Goal: Task Accomplishment & Management: Complete application form

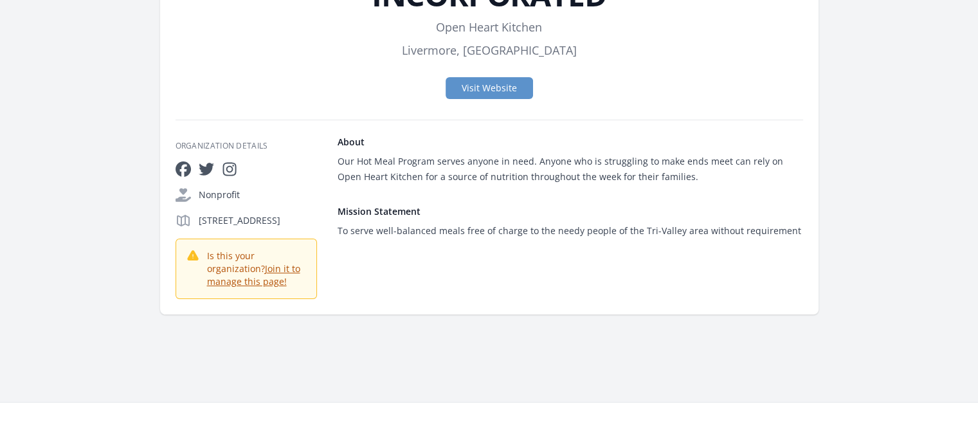
scroll to position [64, 0]
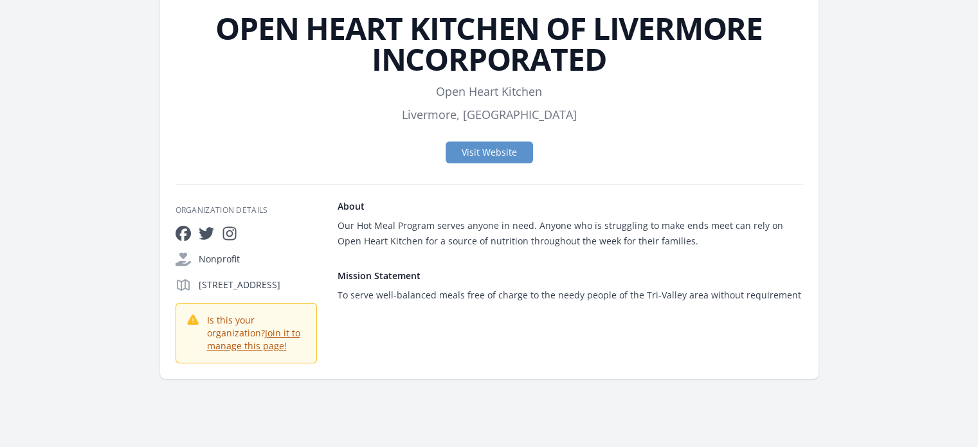
click at [285, 352] on link "Join it to manage this page!​" at bounding box center [253, 339] width 93 height 25
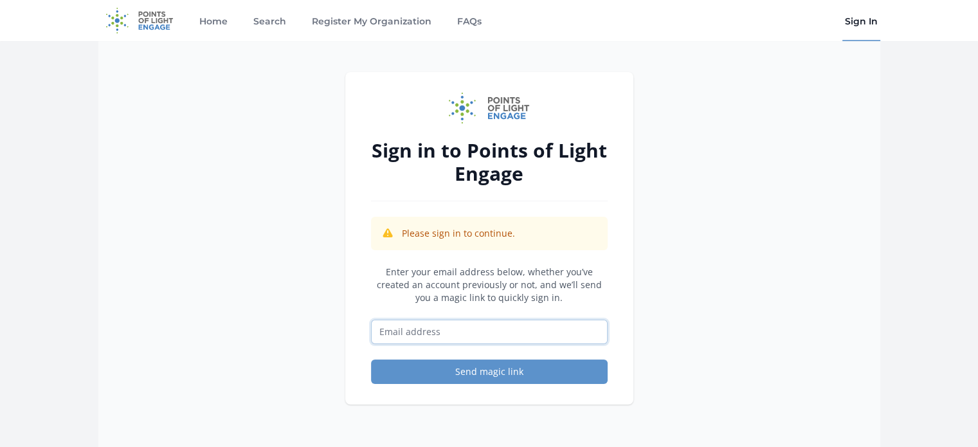
click at [411, 327] on input "Email address" at bounding box center [489, 331] width 237 height 24
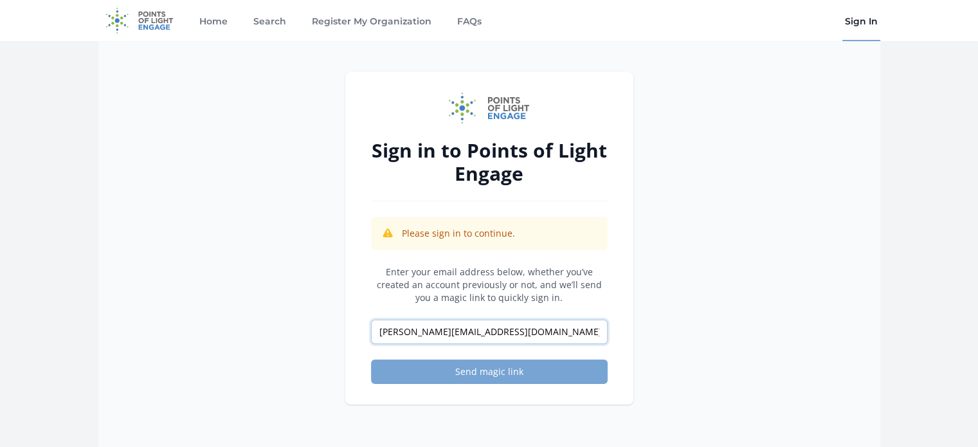
type input "marcy@openheartkitchen.org"
click at [496, 364] on button "Send magic link" at bounding box center [489, 371] width 237 height 24
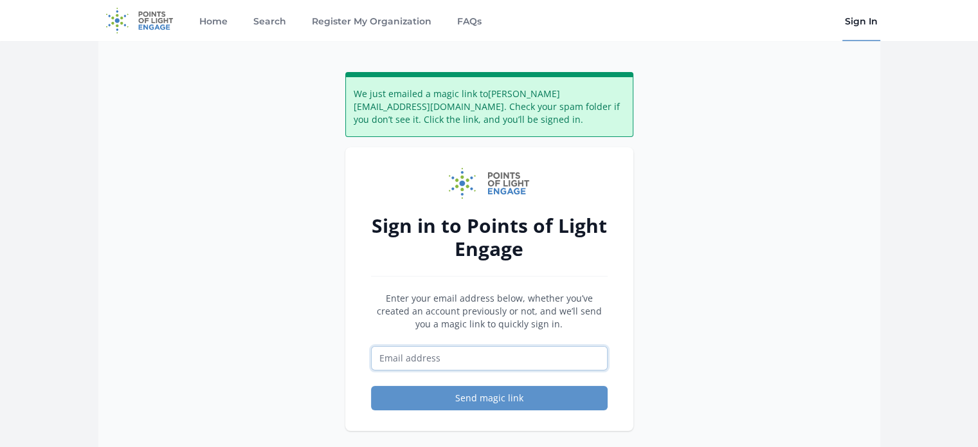
click at [469, 357] on input "Email address" at bounding box center [489, 358] width 237 height 24
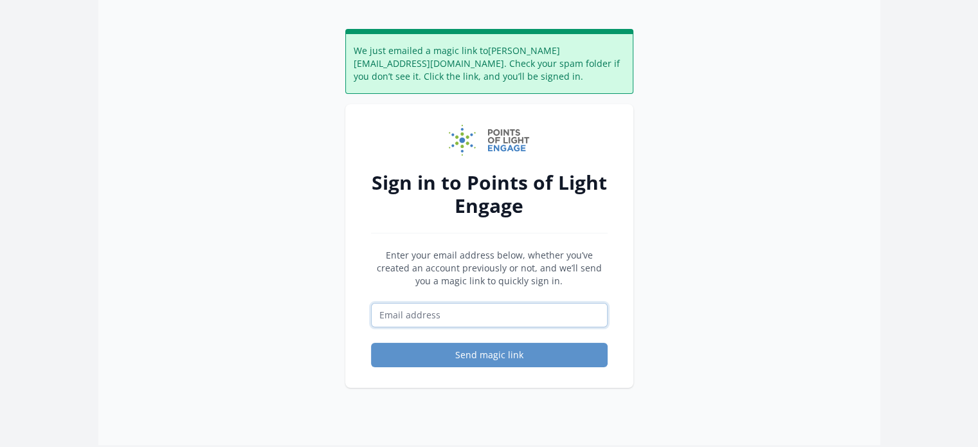
scroll to position [64, 0]
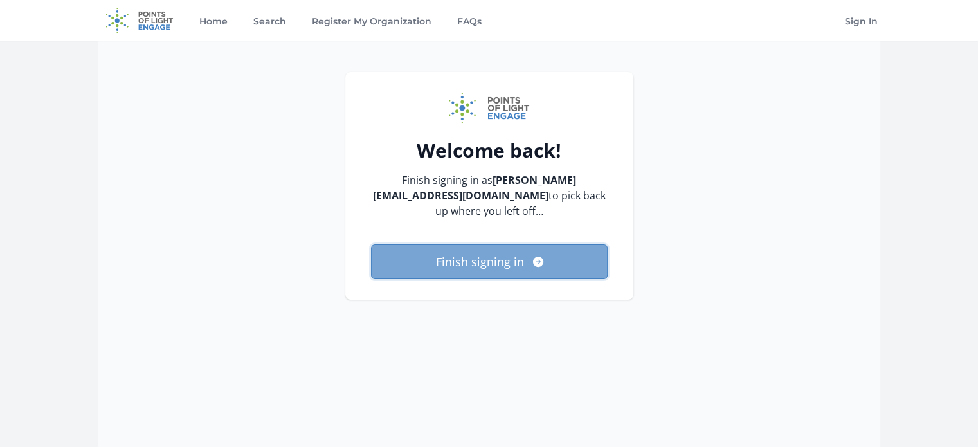
click at [509, 255] on button "Finish signing in" at bounding box center [489, 261] width 237 height 35
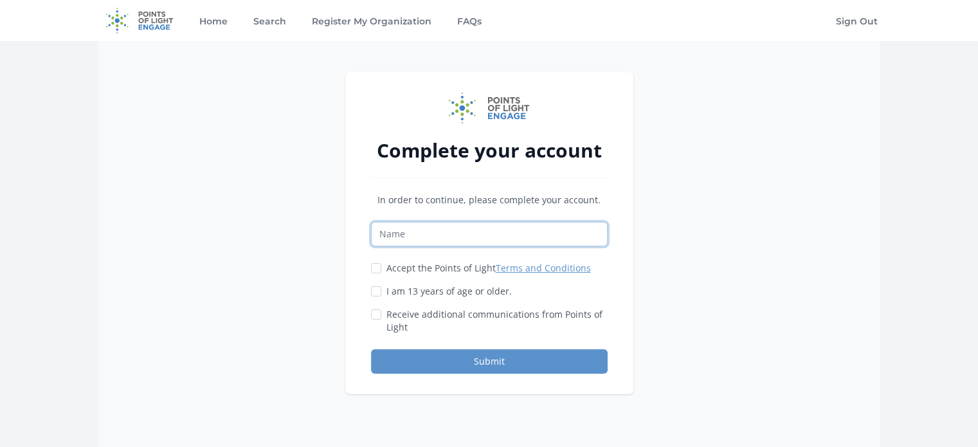
click at [468, 236] on input "Name" at bounding box center [489, 234] width 237 height 24
type input "[PERSON_NAME]"
click at [374, 267] on input "Accept the Points of Light Terms and Conditions" at bounding box center [376, 268] width 10 height 10
checkbox input "true"
click at [375, 289] on input "I am 13 years of age or older." at bounding box center [376, 291] width 10 height 10
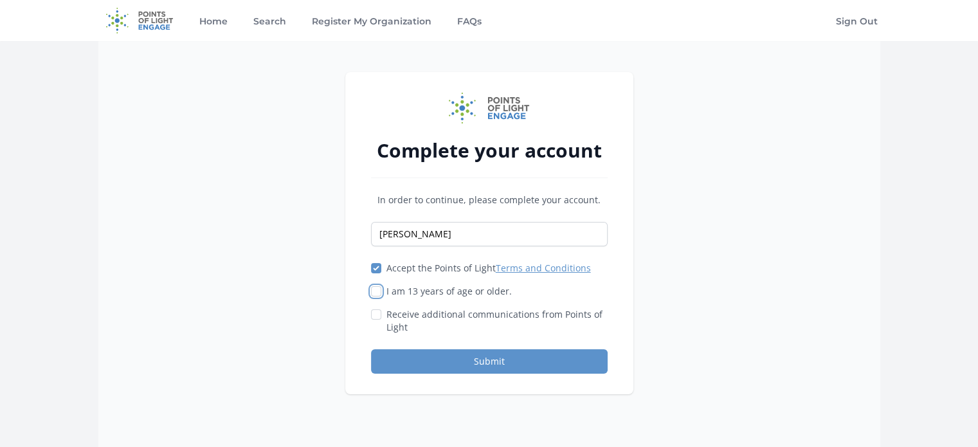
checkbox input "true"
click at [437, 354] on button "Submit" at bounding box center [489, 361] width 237 height 24
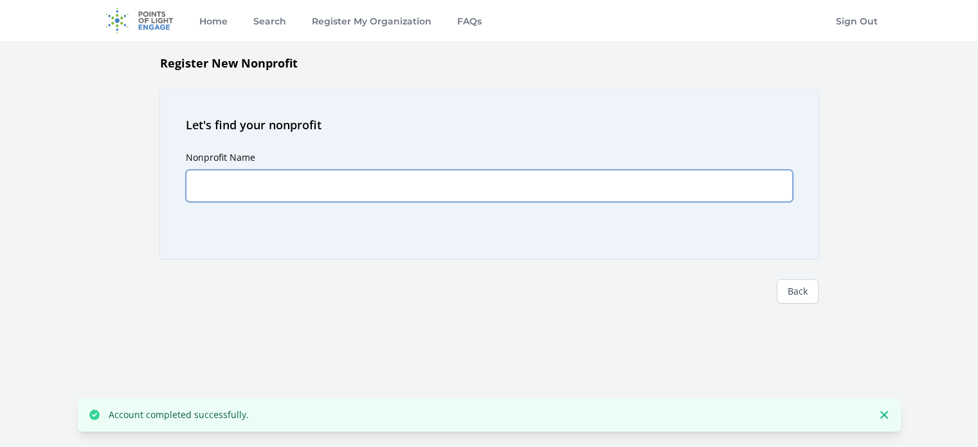
click at [213, 184] on input "Nonprofit Name" at bounding box center [489, 186] width 607 height 32
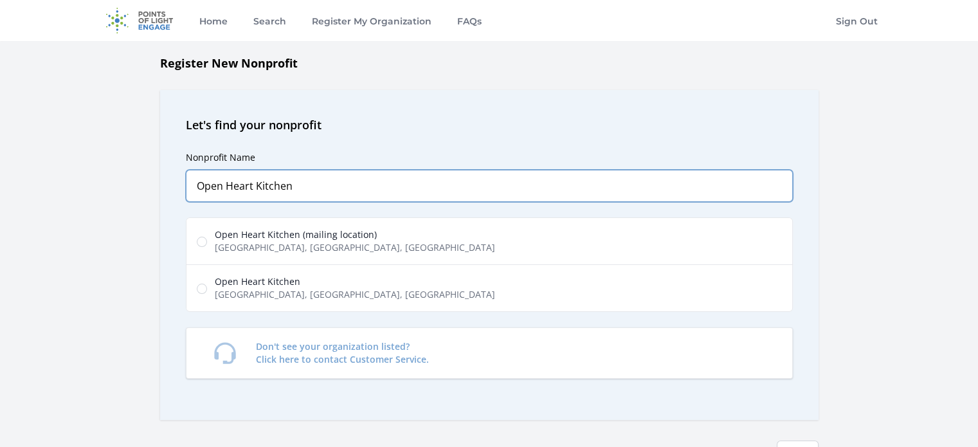
type input "Open Heart Kitchen"
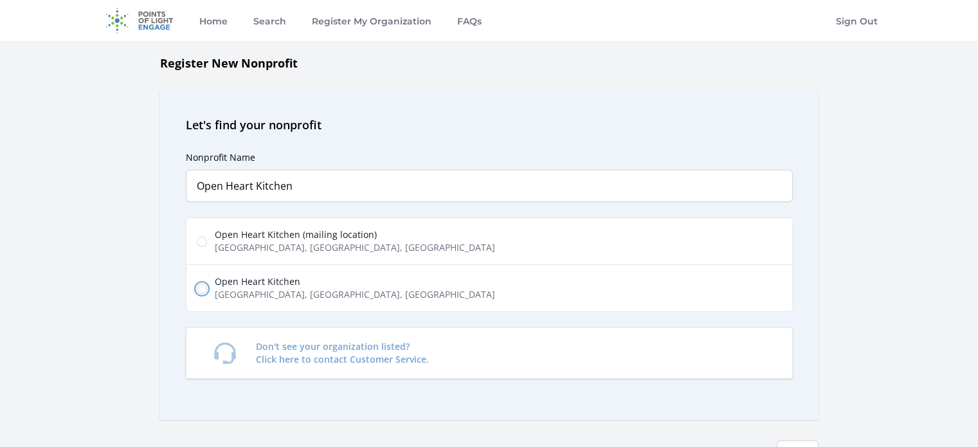
click at [198, 286] on input "Open Heart Kitchen North Livermore Avenue, Livermore, CA, USA" at bounding box center [202, 288] width 10 height 10
radio input "true"
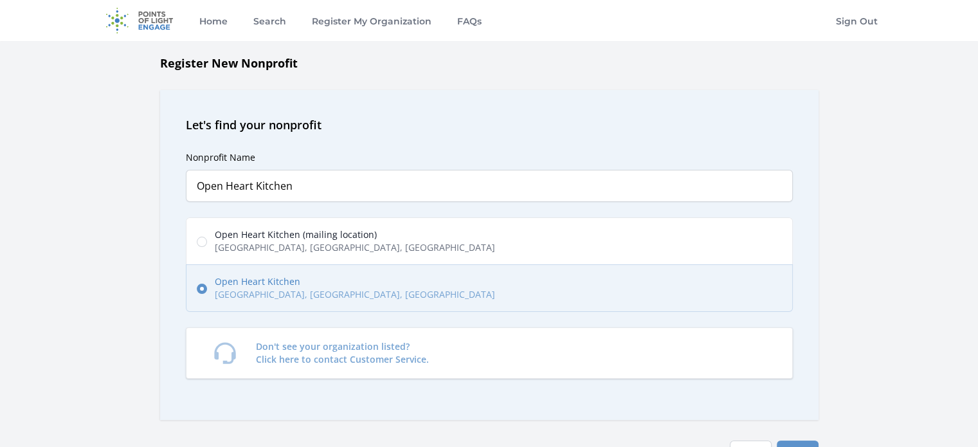
click at [202, 234] on label "Open Heart Kitchen (mailing location) Catalina Drive, Livermore, CA, USA" at bounding box center [489, 241] width 607 height 48
click at [202, 237] on input "Open Heart Kitchen (mailing location) Catalina Drive, Livermore, CA, USA" at bounding box center [202, 242] width 10 height 10
radio input "true"
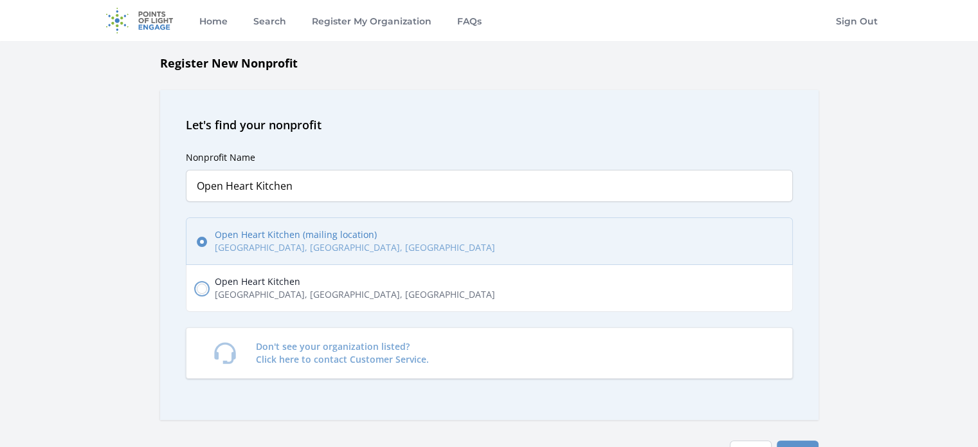
click at [201, 285] on input "Open Heart Kitchen North Livermore Avenue, Livermore, CA, USA" at bounding box center [202, 288] width 10 height 10
radio input "true"
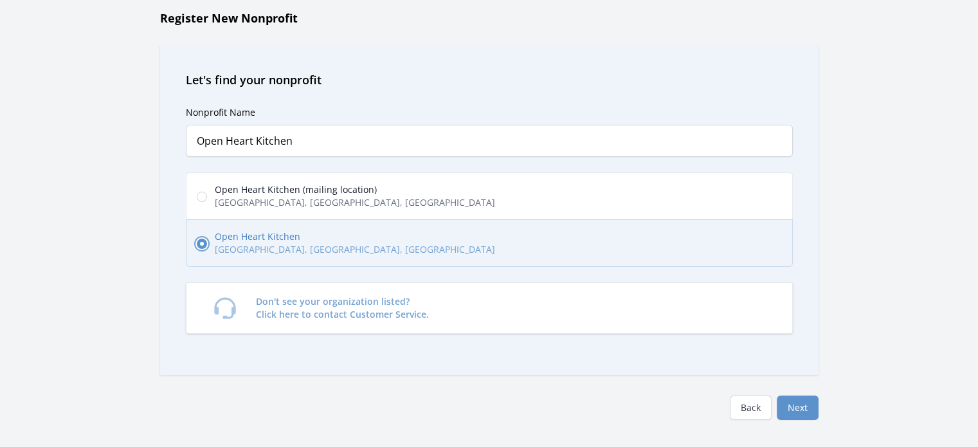
scroll to position [64, 0]
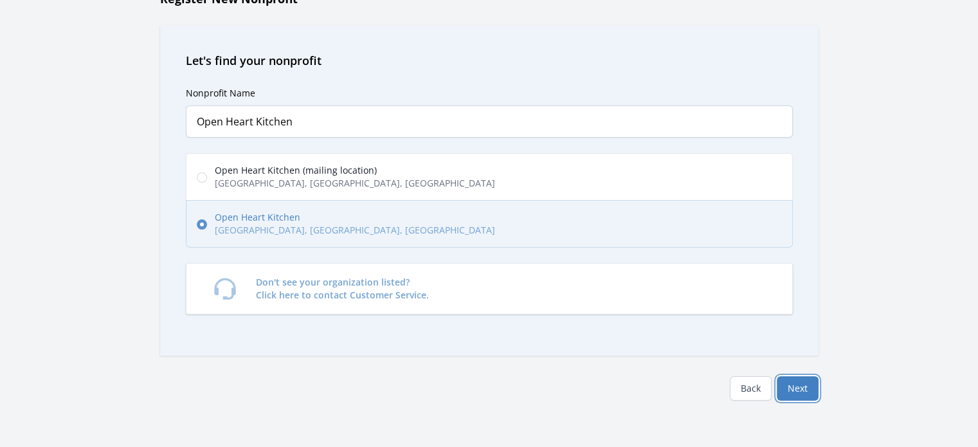
click at [789, 384] on button "Next" at bounding box center [797, 388] width 42 height 24
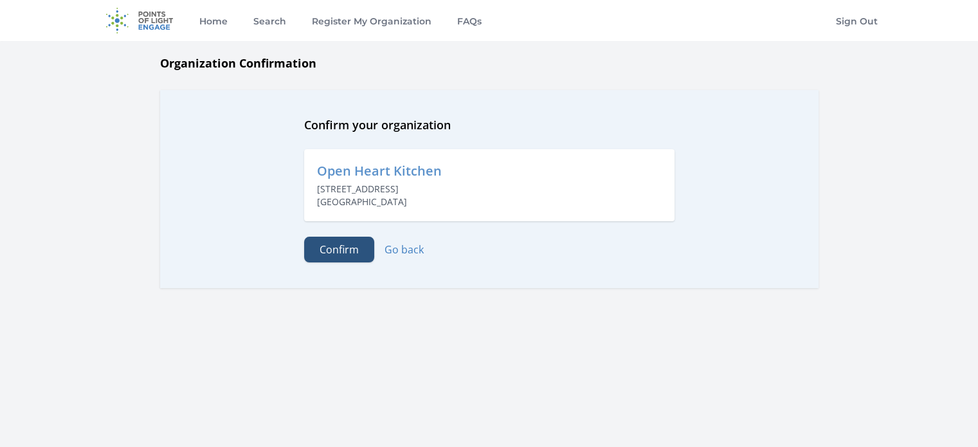
click at [352, 250] on button "Confirm" at bounding box center [339, 250] width 70 height 26
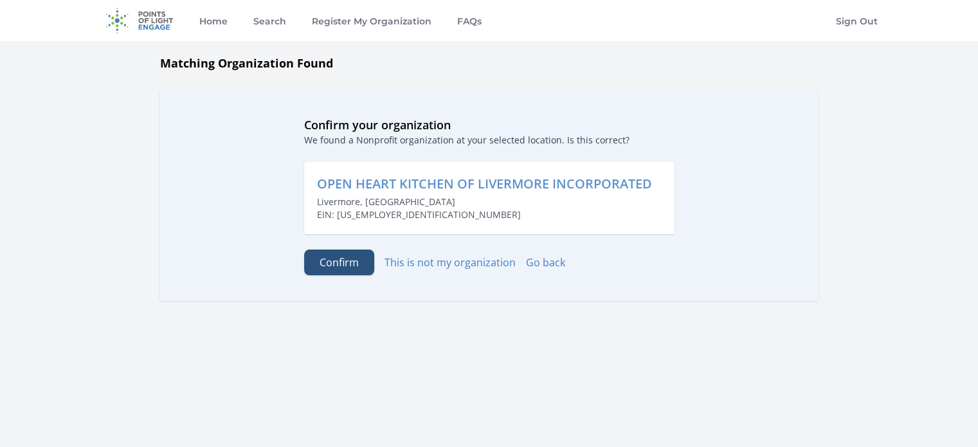
click at [351, 258] on button "Confirm" at bounding box center [339, 262] width 70 height 26
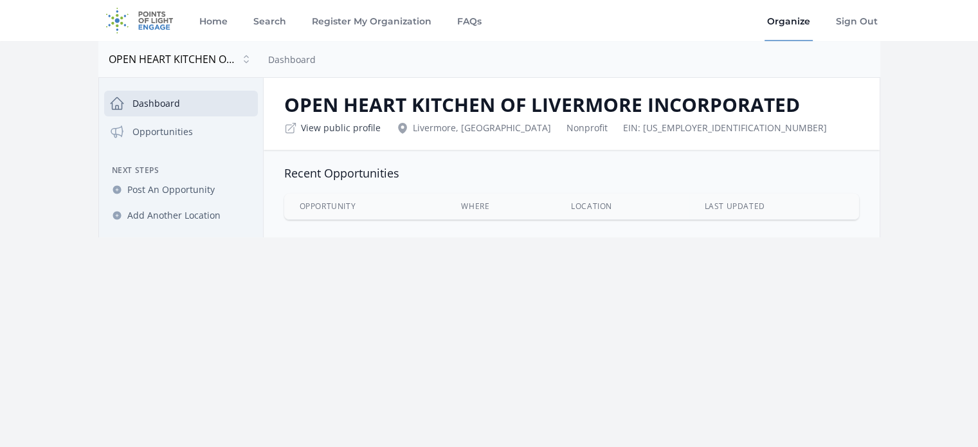
click at [332, 130] on link "View public profile" at bounding box center [341, 127] width 80 height 13
click at [181, 195] on span "Post An Opportunity" at bounding box center [170, 189] width 87 height 13
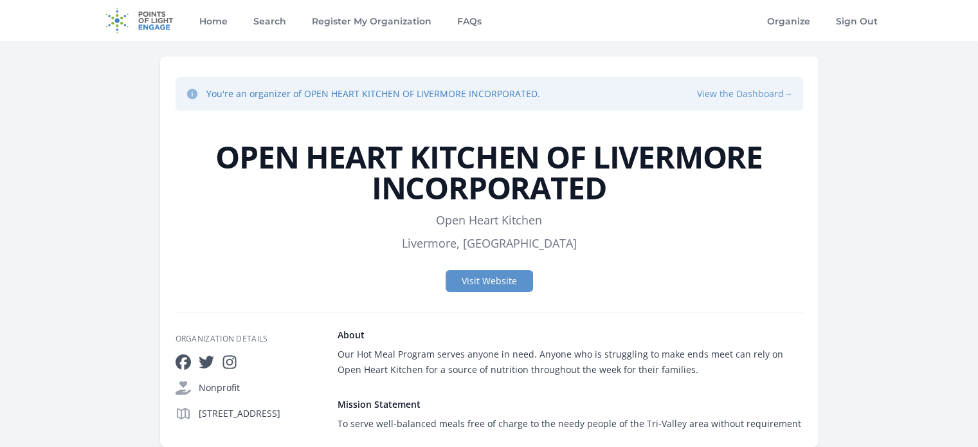
click at [723, 96] on button "View the Dashboard →" at bounding box center [745, 93] width 96 height 13
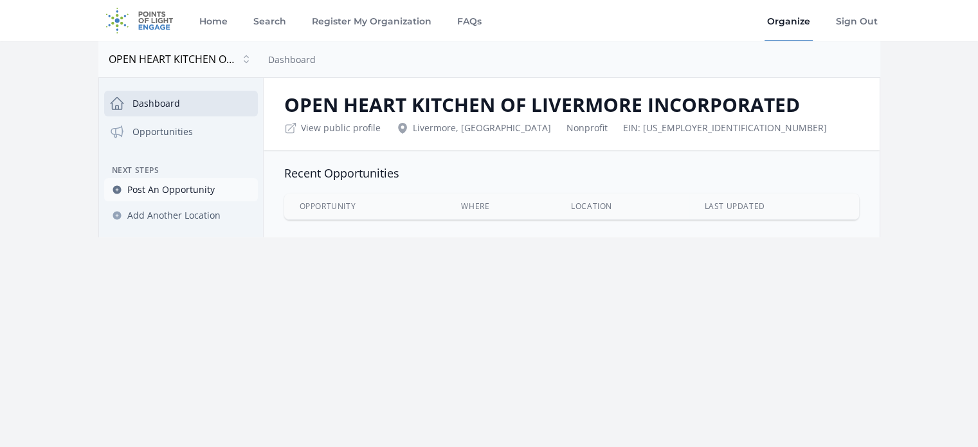
click at [172, 191] on span "Post An Opportunity" at bounding box center [170, 189] width 87 height 13
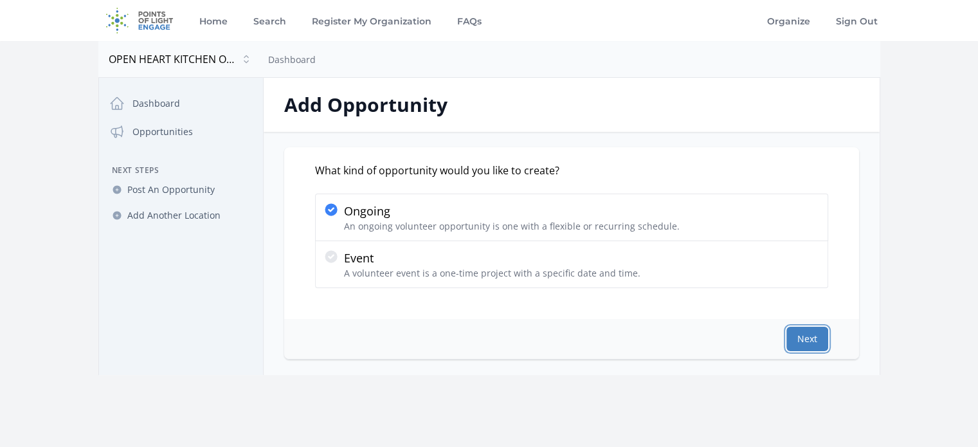
click at [805, 332] on button "Next" at bounding box center [807, 339] width 42 height 24
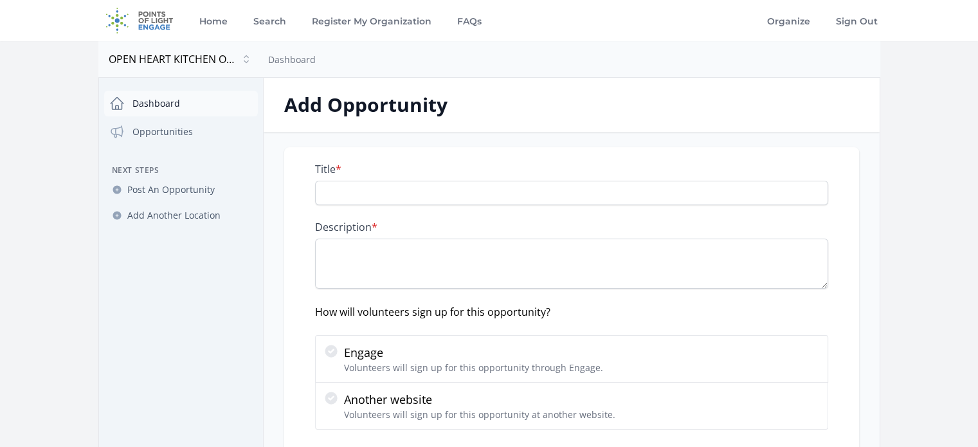
click at [181, 103] on link "Dashboard" at bounding box center [181, 104] width 154 height 26
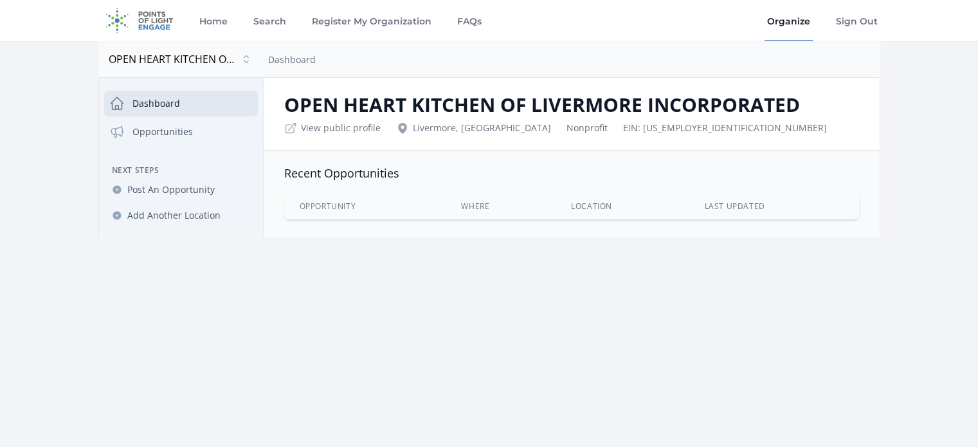
click at [288, 127] on icon at bounding box center [290, 127] width 13 height 13
click at [248, 60] on button "OPEN HEART KITCHEN OF LIVERMORE INCORPORATED" at bounding box center [180, 59] width 154 height 26
click at [290, 64] on link "Dashboard" at bounding box center [292, 59] width 48 height 12
click at [454, 17] on link "FAQs" at bounding box center [469, 20] width 30 height 41
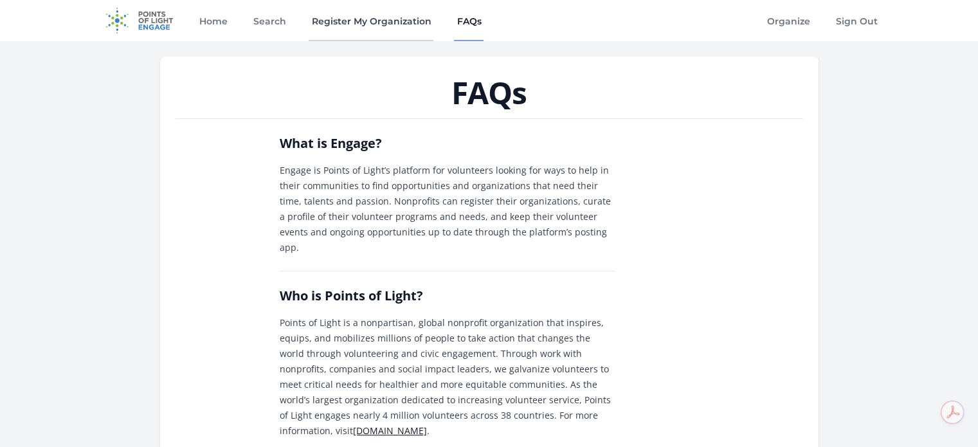
click at [350, 26] on link "Register My Organization" at bounding box center [371, 20] width 125 height 41
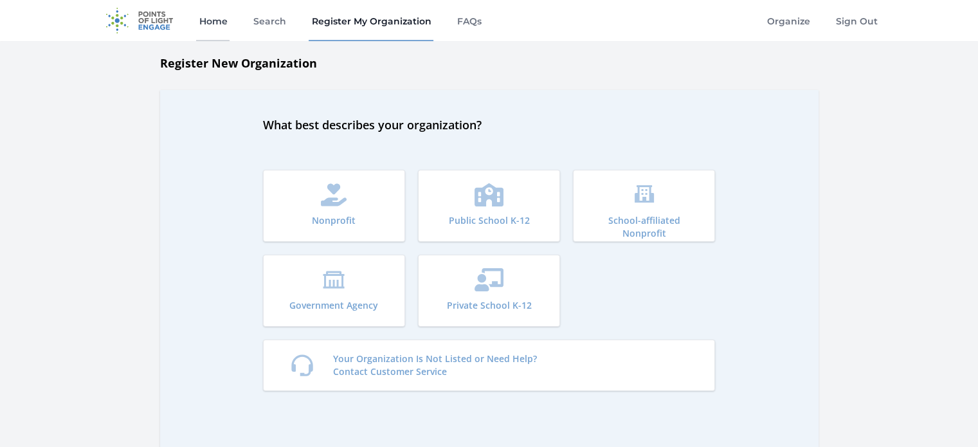
click at [217, 20] on link "Home" at bounding box center [212, 20] width 33 height 41
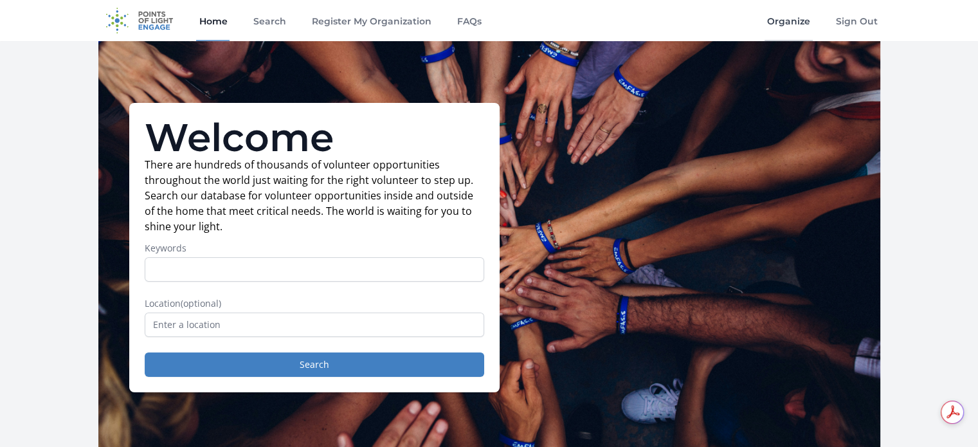
click at [798, 25] on link "Organize" at bounding box center [788, 20] width 48 height 41
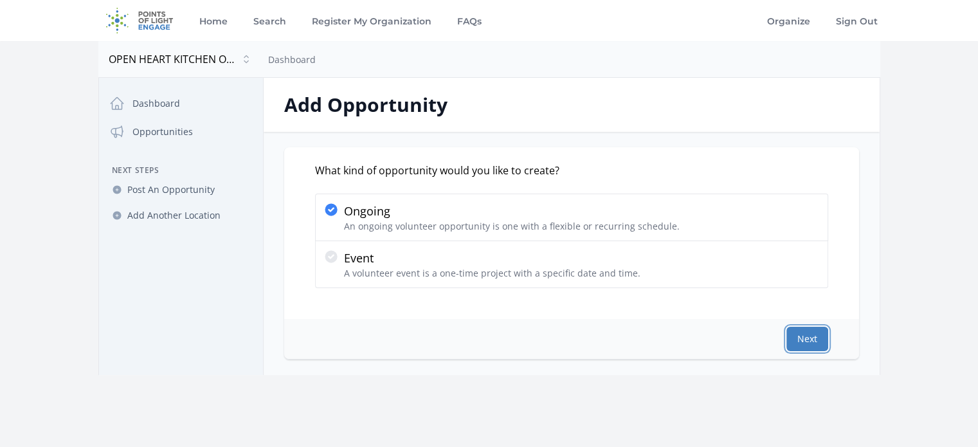
click at [809, 341] on button "Next" at bounding box center [807, 339] width 42 height 24
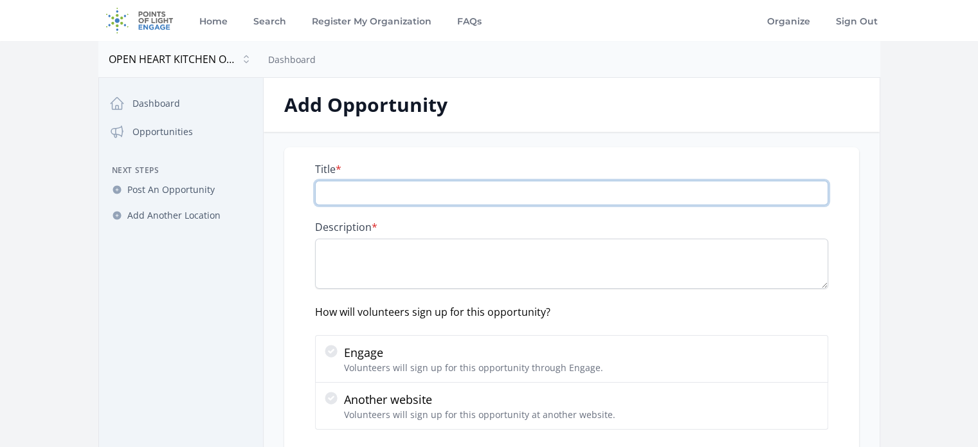
click at [332, 190] on input "Title *" at bounding box center [571, 193] width 513 height 24
type input "Community Meal Volunteer"
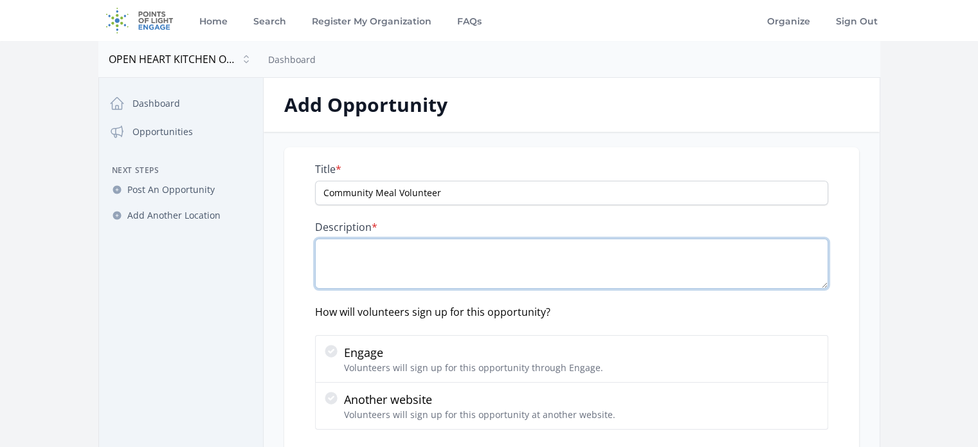
paste textarea "support@findhelp.com"
drag, startPoint x: 386, startPoint y: 244, endPoint x: 289, endPoint y: 241, distance: 96.5
click at [289, 241] on div "Title * Community Meal Volunteer Description * support@findhelp.com How will vo…" at bounding box center [571, 303] width 575 height 313
click at [371, 254] on textarea "Help Open heart Kitchen" at bounding box center [571, 263] width 513 height 50
click at [376, 248] on textarea "Help Open heart Kitchen" at bounding box center [571, 263] width 513 height 50
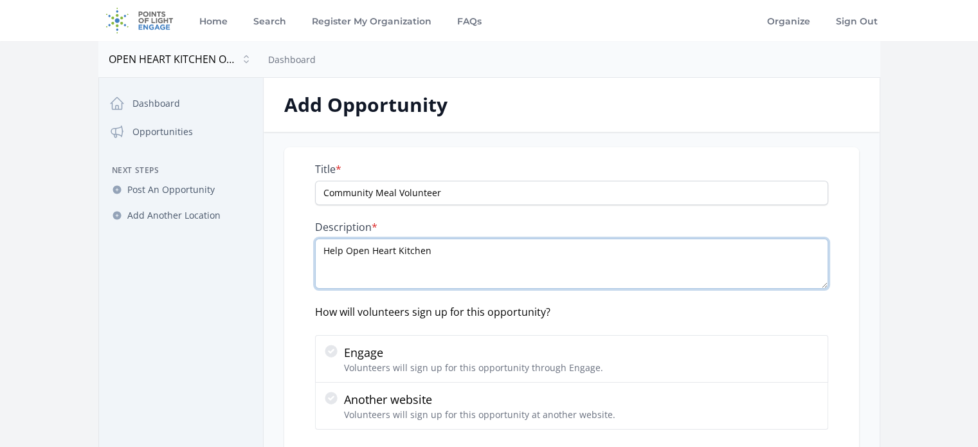
click at [441, 256] on textarea "Help Open Heart Kitchen" at bounding box center [571, 263] width 513 height 50
type textarea "Help Open Heart Kitchen serve up hot meals and hope- one scoop, one smile, one …"
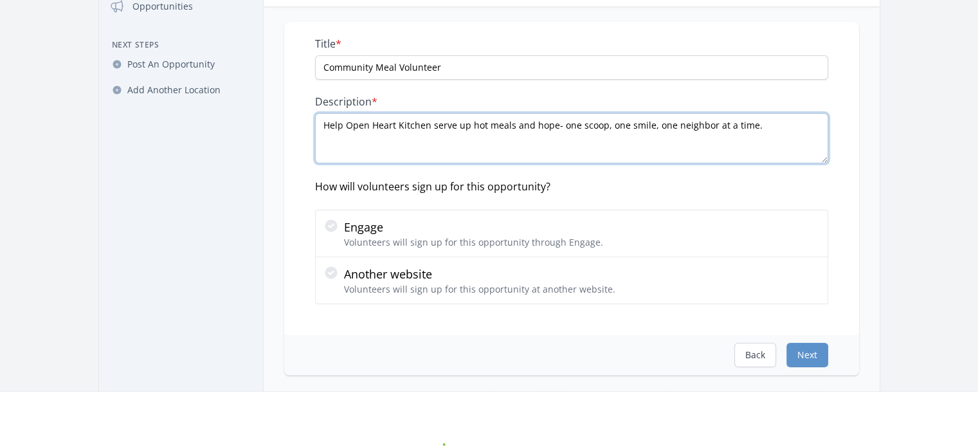
scroll to position [129, 0]
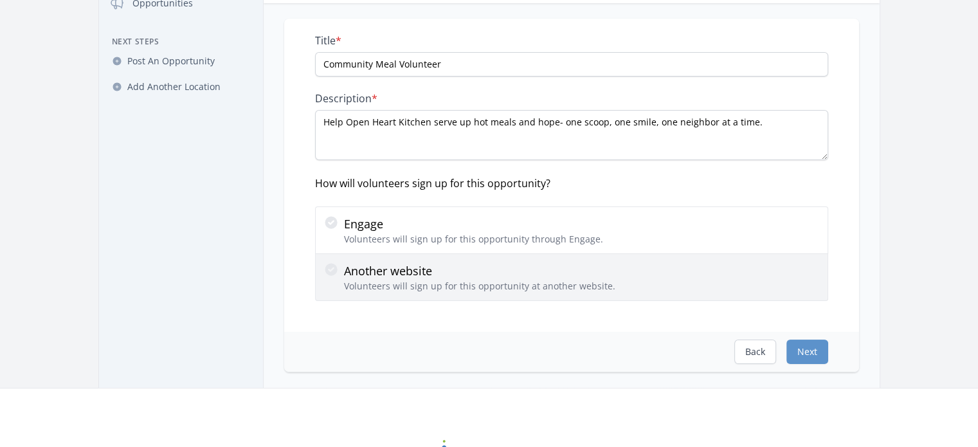
click at [334, 267] on icon at bounding box center [331, 269] width 12 height 12
click at [0, 0] on input "Another website Volunteers will sign up for this opportunity at another website." at bounding box center [0, 0] width 0 height 0
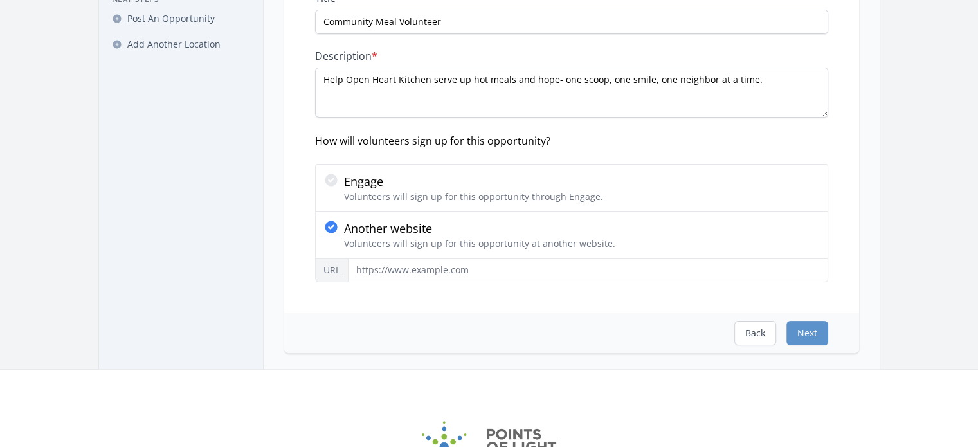
scroll to position [193, 0]
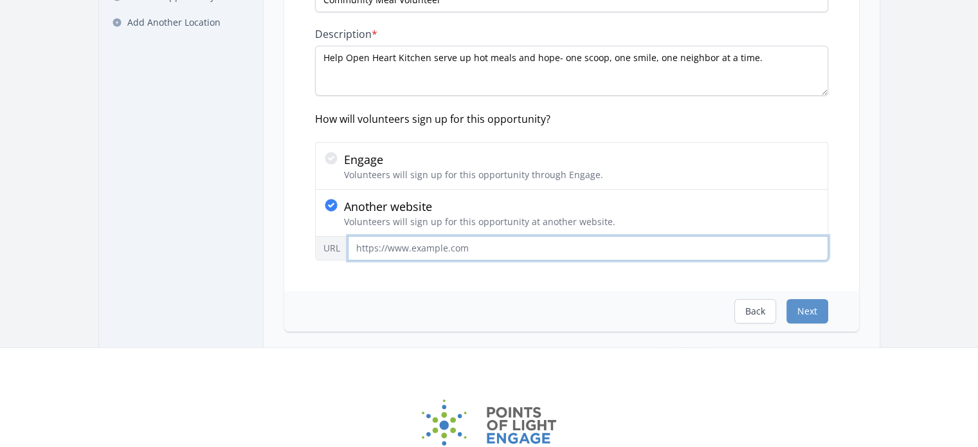
click at [366, 247] on input "URL" at bounding box center [588, 248] width 480 height 24
paste input "https://www.openheartkitchen.org/volunteer"
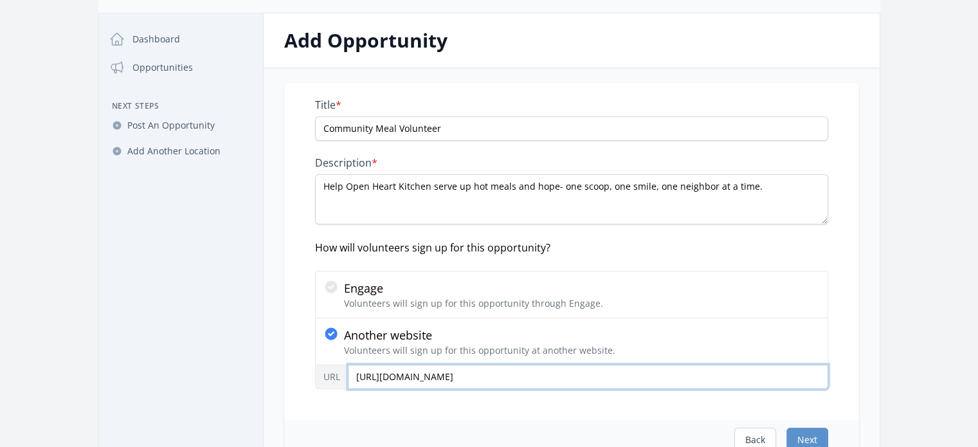
type input "https://www.openheartkitchen.org/volunteer"
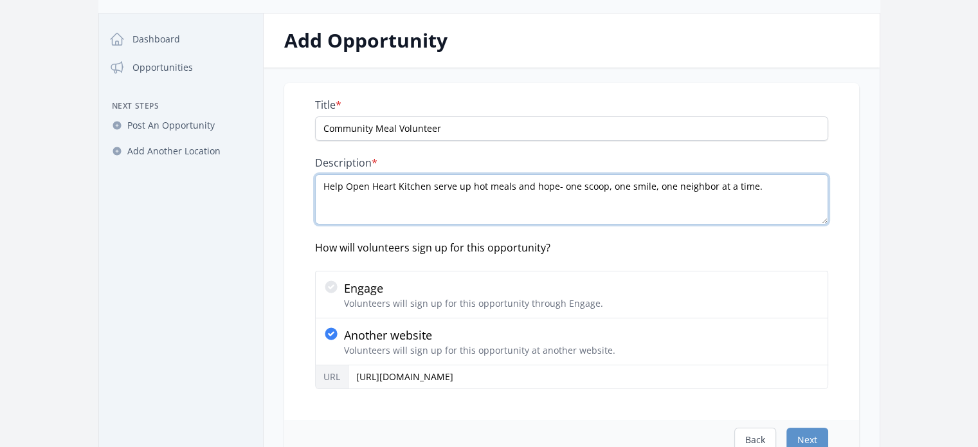
click at [758, 188] on textarea "Help Open Heart Kitchen serve up hot meals and hope- one scoop, one smile, one …" at bounding box center [571, 199] width 513 height 50
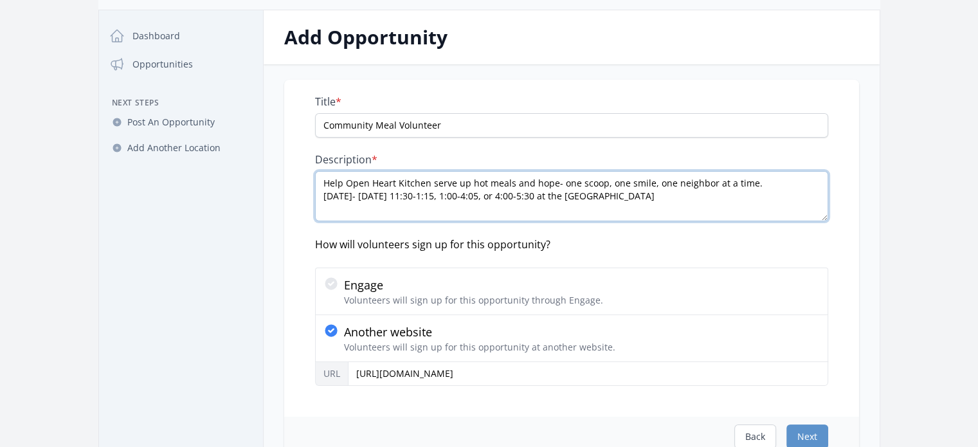
scroll to position [257, 0]
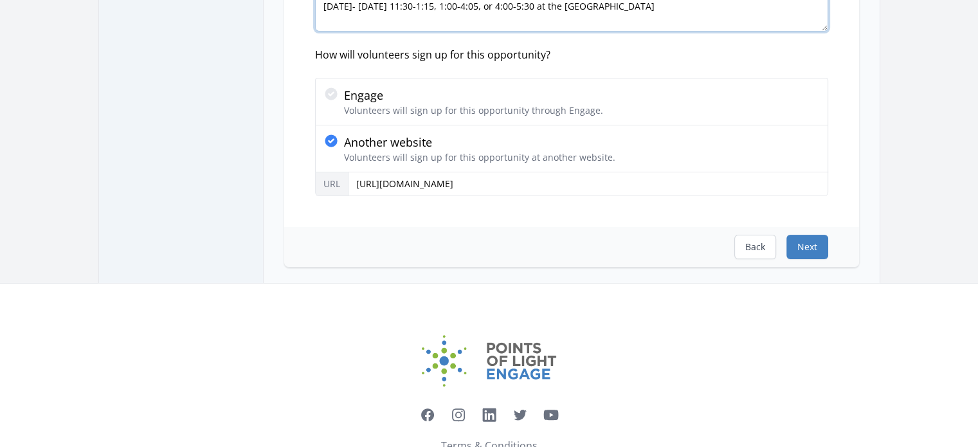
type textarea "Help Open Heart Kitchen serve up hot meals and hope- one scoop, one smile, one …"
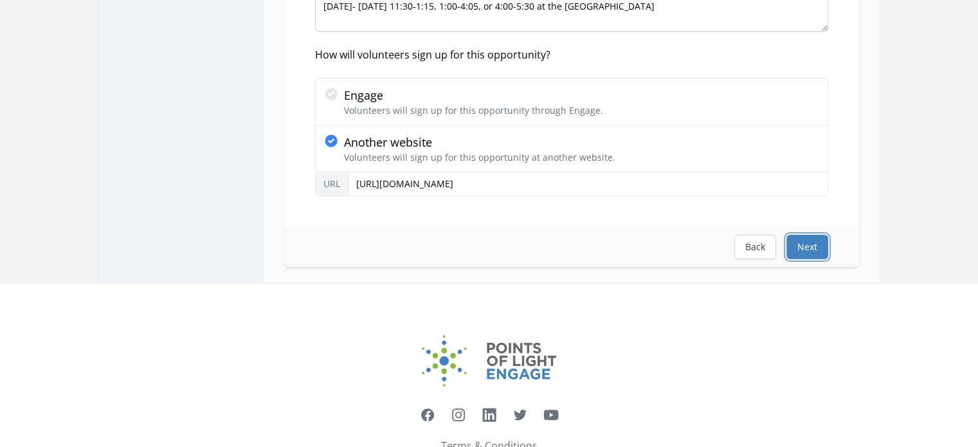
click at [812, 251] on button "Next" at bounding box center [807, 247] width 42 height 24
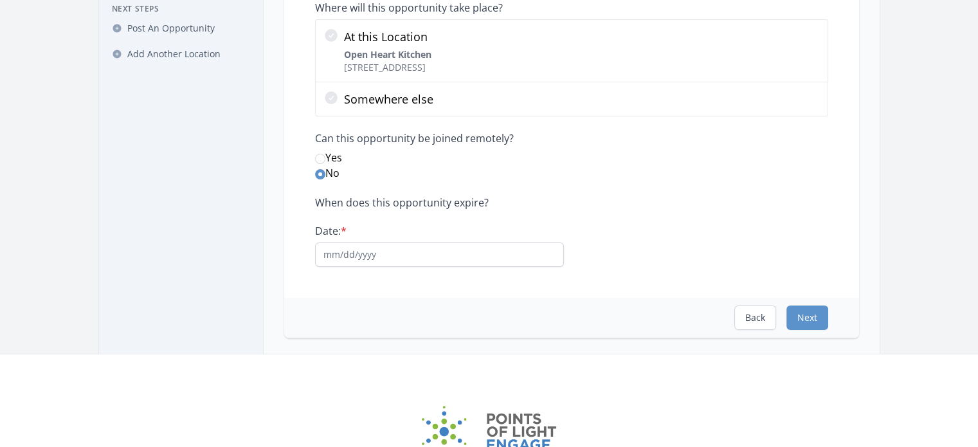
scroll to position [193, 0]
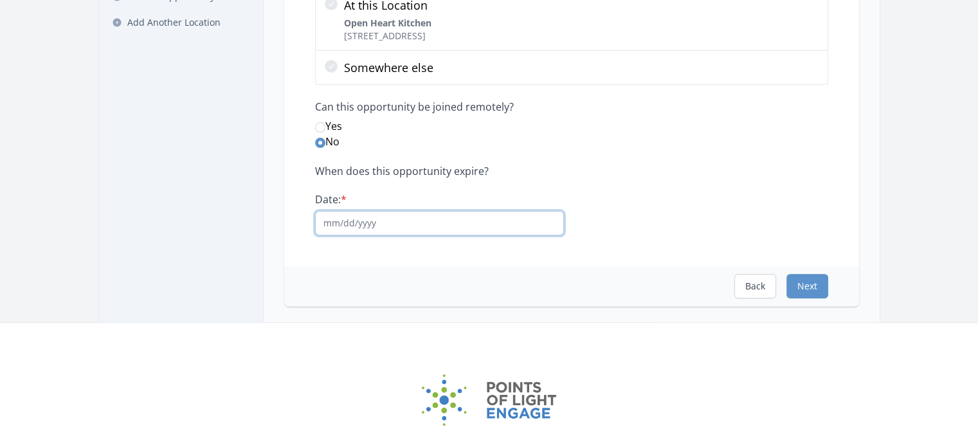
click at [328, 221] on input "Date: *" at bounding box center [439, 223] width 249 height 24
type input "12/31/2030"
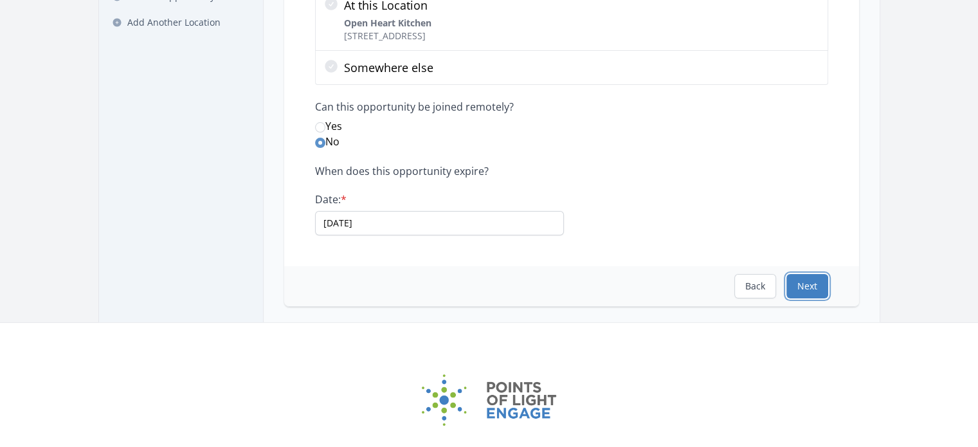
click at [812, 288] on button "Next" at bounding box center [807, 286] width 42 height 24
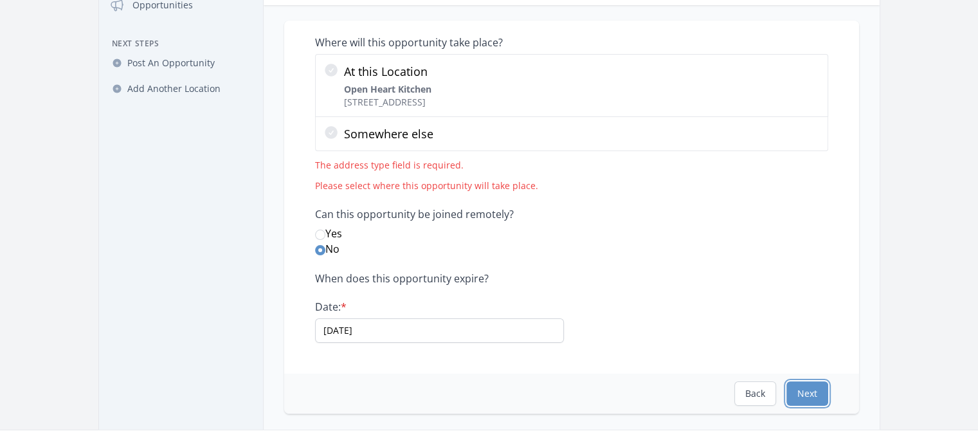
scroll to position [129, 0]
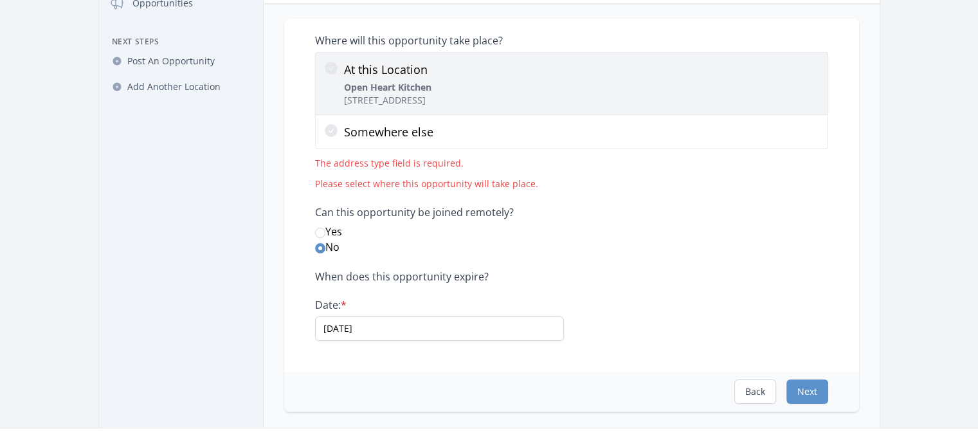
click at [334, 69] on icon at bounding box center [331, 68] width 13 height 13
click at [0, 0] on input "At this Location Open Heart Kitchen 450 N Livermore Ave, Livermore, CA 94550" at bounding box center [0, 0] width 0 height 0
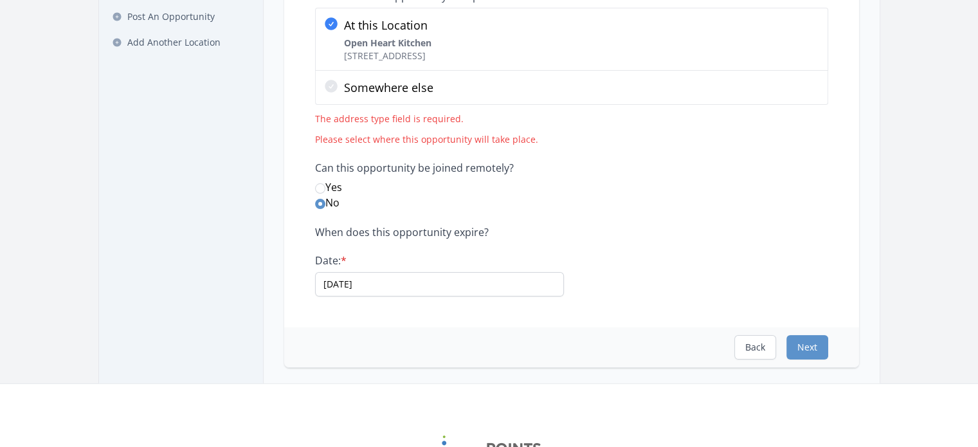
scroll to position [193, 0]
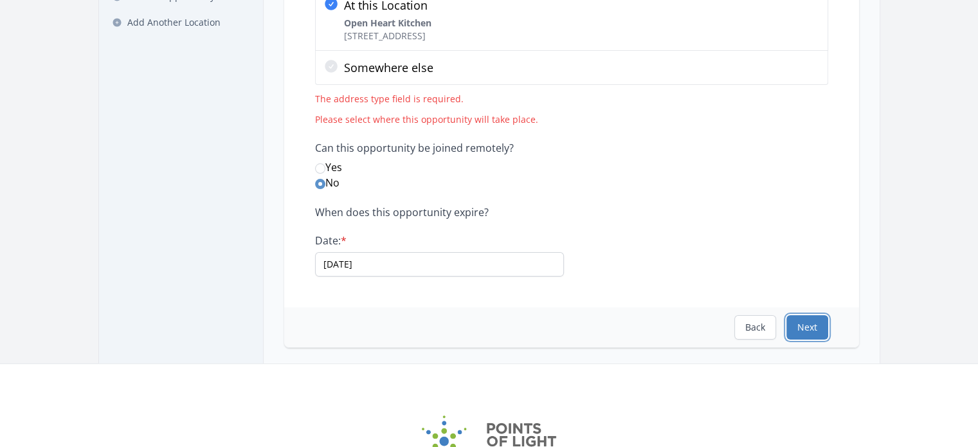
click at [807, 318] on button "Next" at bounding box center [807, 327] width 42 height 24
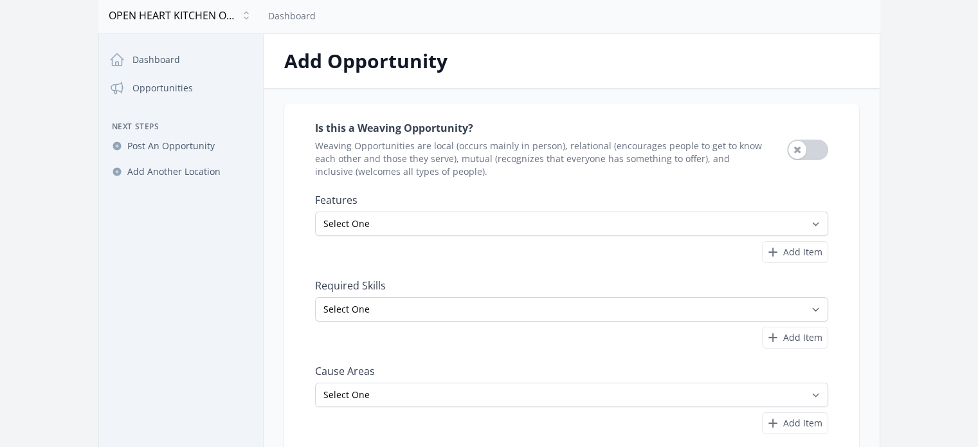
scroll to position [64, 0]
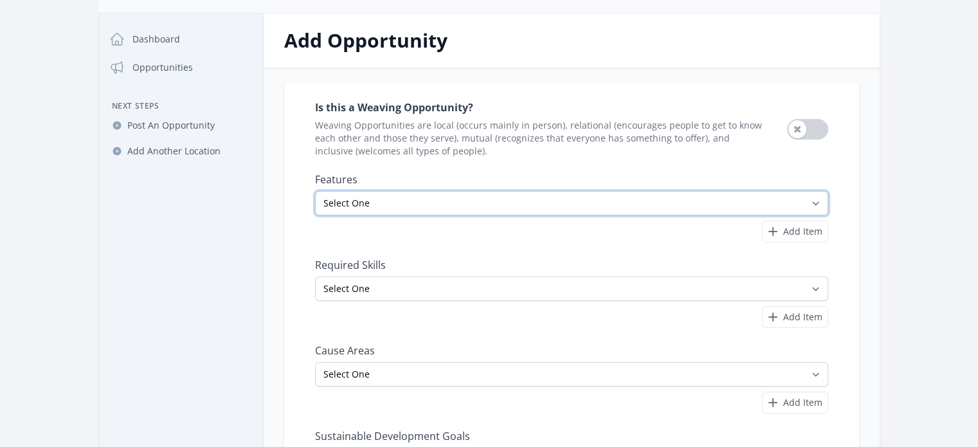
click at [414, 195] on select "Select One All Ages Court-Ordered Eligible Good for Families Good for Groups Go…" at bounding box center [571, 203] width 513 height 24
select select "Good for Teens"
click at [315, 191] on select "Select One All Ages Court-Ordered Eligible Good for Families Good for Groups Go…" at bounding box center [571, 203] width 513 height 24
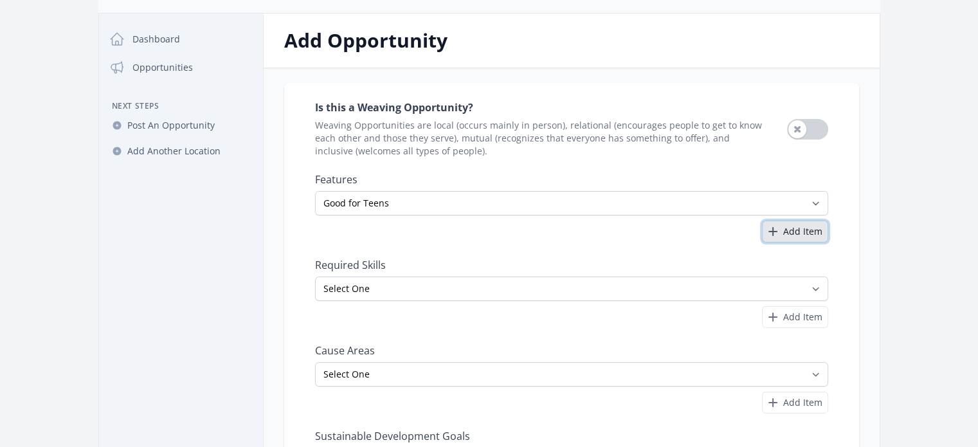
click at [790, 231] on span "Add Item" at bounding box center [802, 231] width 39 height 13
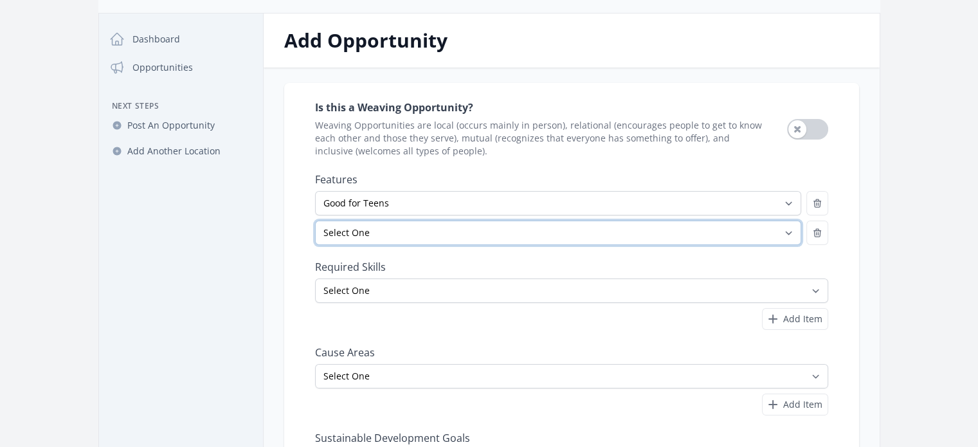
click at [394, 233] on select "Select One All Ages Court-Ordered Eligible Good for Families Good for Groups Go…" at bounding box center [558, 232] width 486 height 24
select select "Indoor Activity"
click at [315, 220] on select "Select One All Ages Court-Ordered Eligible Good for Families Good for Groups Go…" at bounding box center [558, 232] width 486 height 24
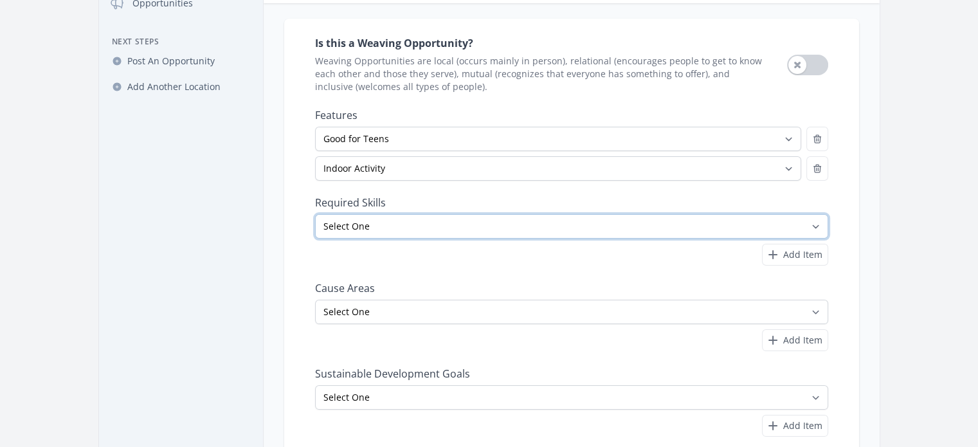
click at [501, 228] on select "Select One Accounting Advocacy Administrative Arts Board Service Business Skill…" at bounding box center [571, 226] width 513 height 24
select select "Food Service"
click at [315, 214] on select "Select One Accounting Advocacy Administrative Arts Board Service Business Skill…" at bounding box center [571, 226] width 513 height 24
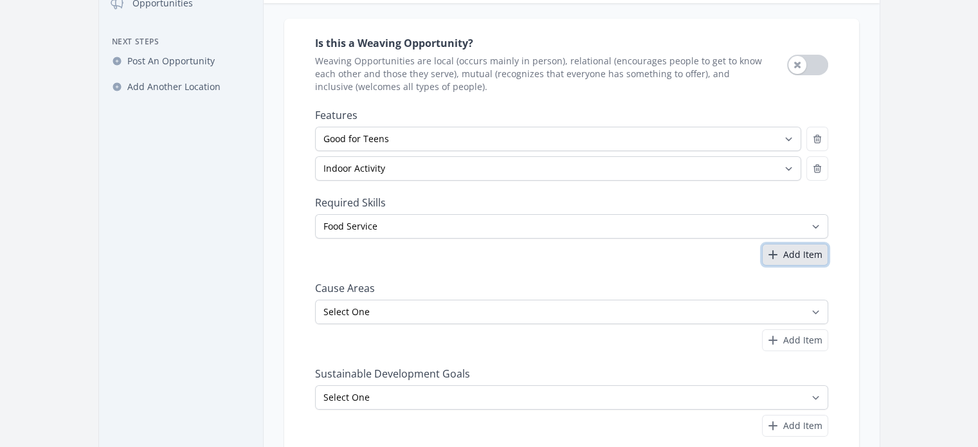
click at [805, 255] on span "Add Item" at bounding box center [802, 254] width 39 height 13
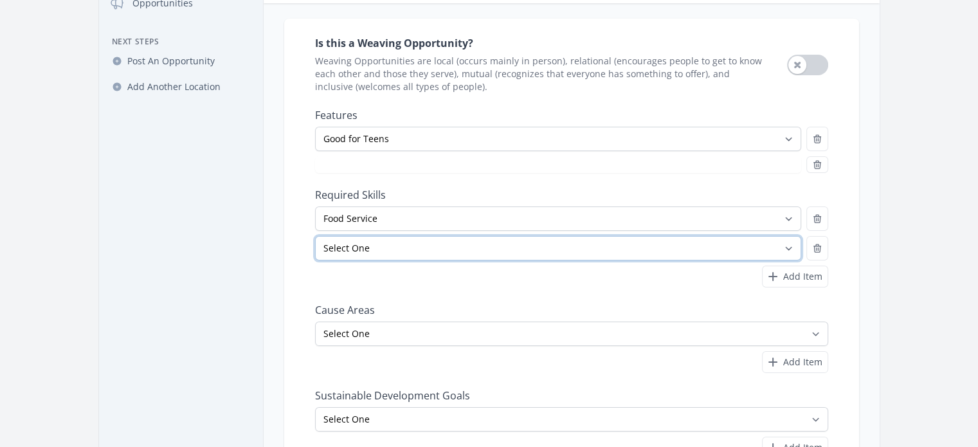
click at [368, 246] on select "Select One Accounting Advocacy Administrative Arts Board Service Business Skill…" at bounding box center [558, 248] width 486 height 24
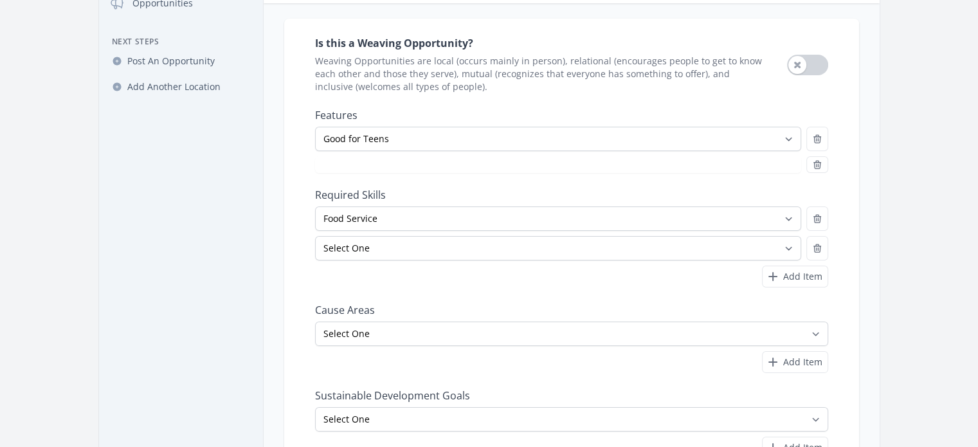
click at [204, 197] on nav "Dashboard Opportunities Next Steps Post An Opportunity Add Another Location" at bounding box center [181, 248] width 164 height 573
click at [821, 250] on icon "button" at bounding box center [817, 248] width 10 height 10
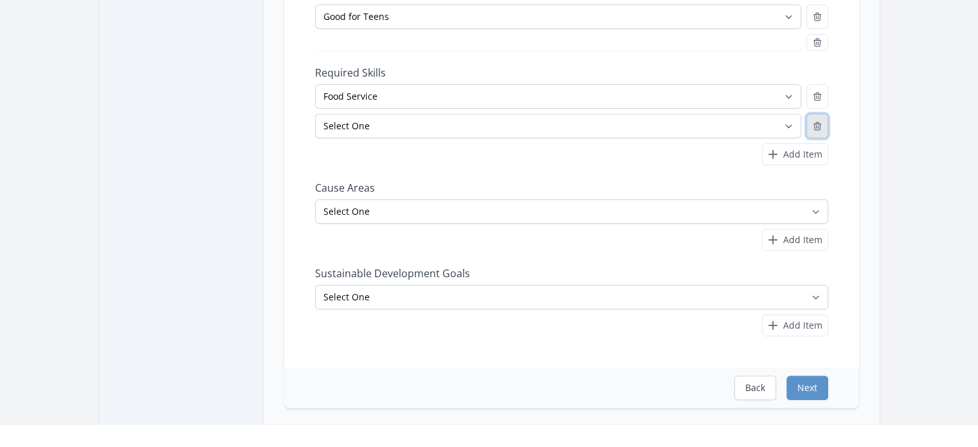
scroll to position [257, 0]
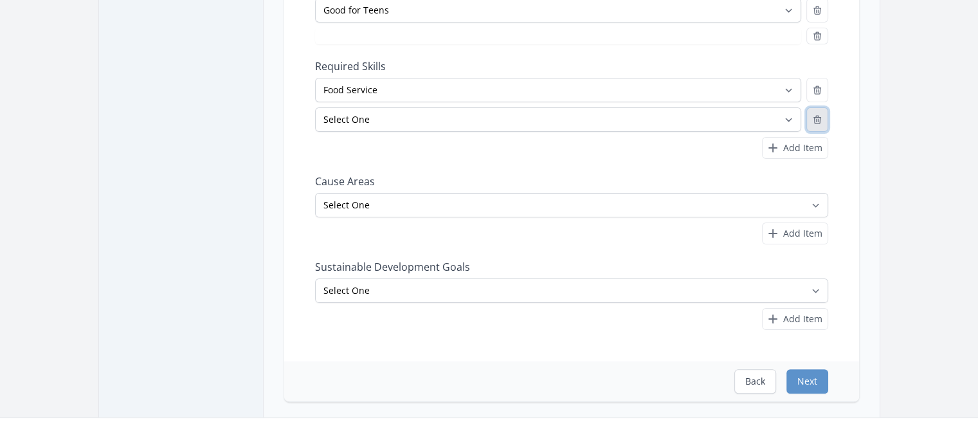
click at [817, 118] on icon "button" at bounding box center [817, 119] width 10 height 10
click at [624, 178] on label "Cause Areas" at bounding box center [571, 181] width 513 height 13
select select "Indoor Activity"
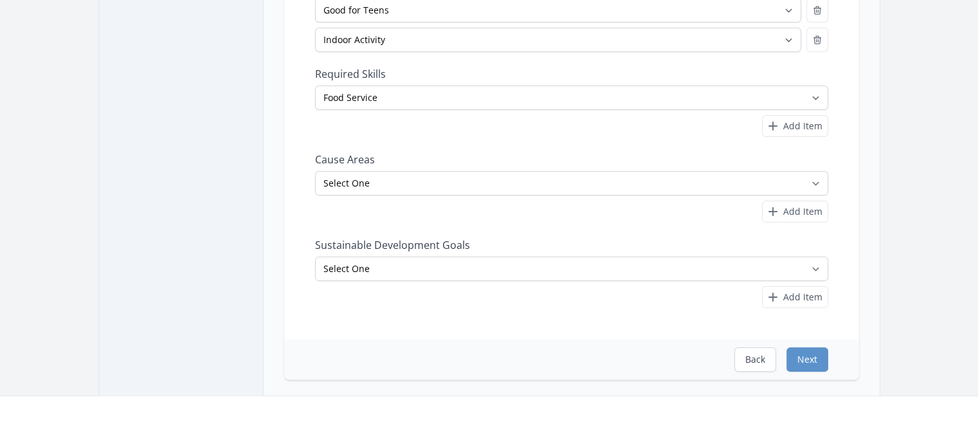
click at [767, 195] on div "Select One Adult Education Animals Arts & Culture Children & Youth Civil Rights…" at bounding box center [571, 197] width 513 height 52
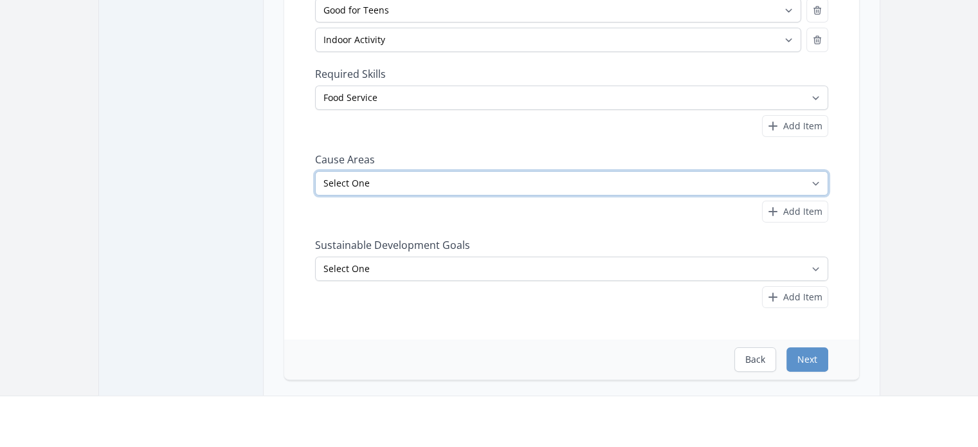
click at [757, 175] on select "Select One Adult Education Animals Arts & Culture Children & Youth Civil Rights…" at bounding box center [571, 183] width 513 height 24
select select "Food Insecurity"
click at [315, 171] on select "Select One Adult Education Animals Arts & Culture Children & Youth Civil Rights…" at bounding box center [571, 183] width 513 height 24
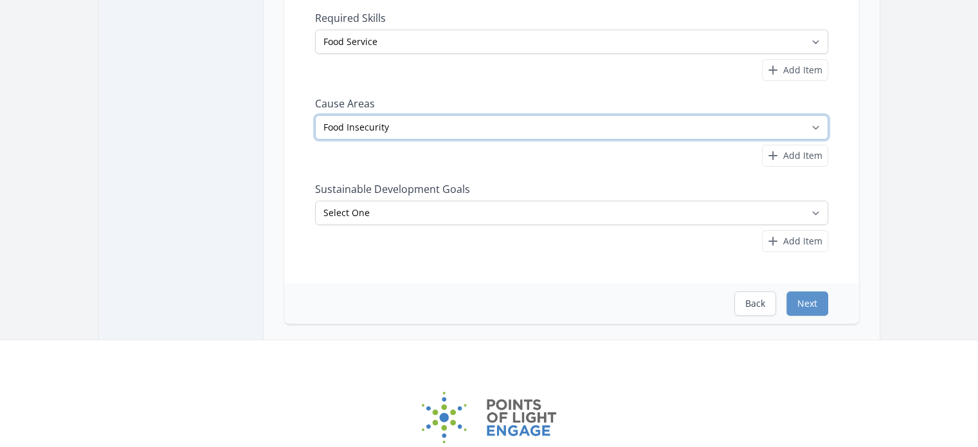
scroll to position [321, 0]
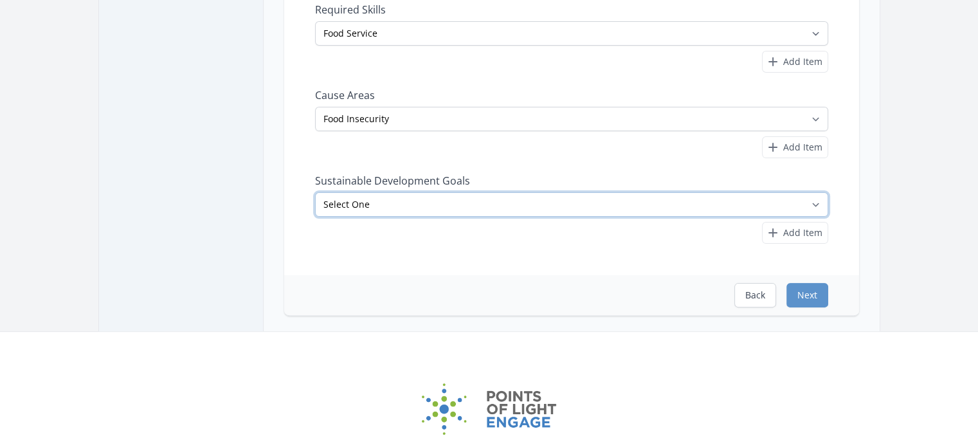
click at [481, 206] on select "Select One No Poverty Zero Hunger Good Health and Well-Being Quality Education …" at bounding box center [571, 204] width 513 height 24
select select "Zero Hunger"
click at [315, 192] on select "Select One No Poverty Zero Hunger Good Health and Well-Being Quality Education …" at bounding box center [571, 204] width 513 height 24
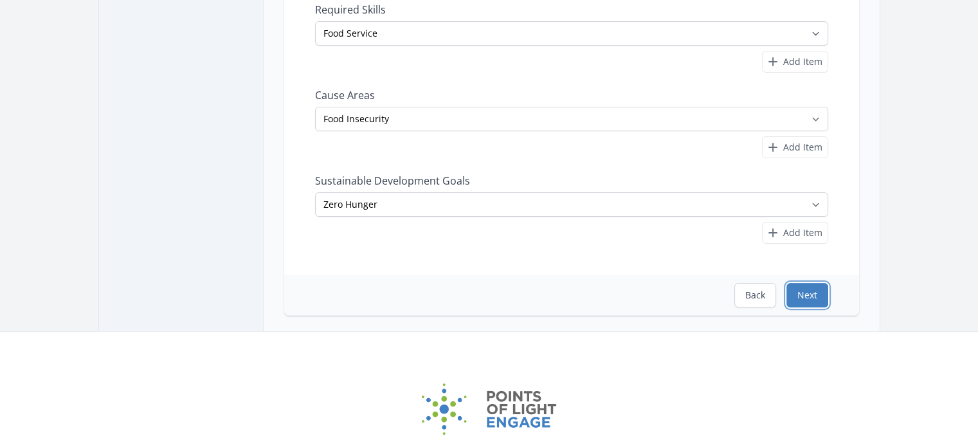
click at [808, 283] on button "Next" at bounding box center [807, 295] width 42 height 24
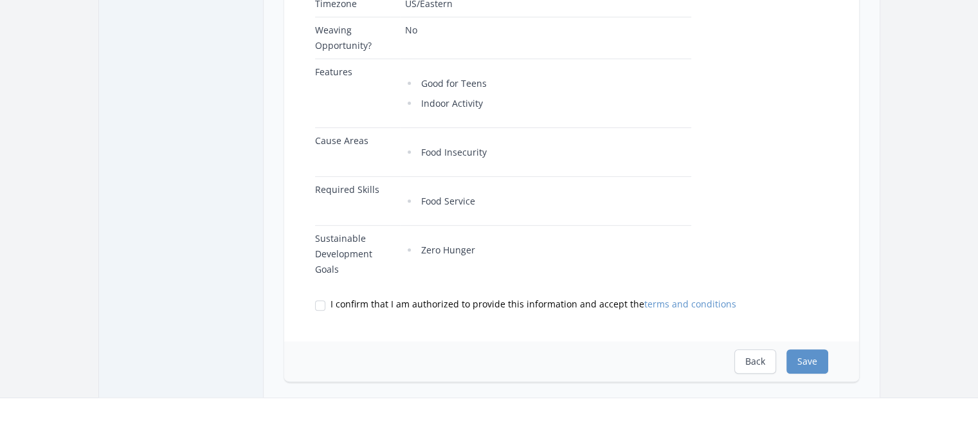
scroll to position [514, 0]
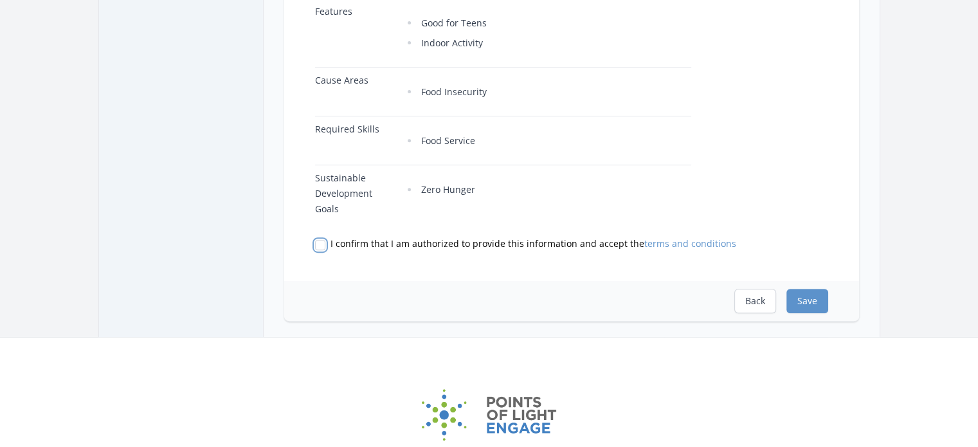
click at [317, 241] on input "I confirm that I am authorized to provide this information and accept the terms…" at bounding box center [320, 245] width 10 height 10
checkbox input "true"
click at [811, 299] on button "Save" at bounding box center [807, 301] width 42 height 24
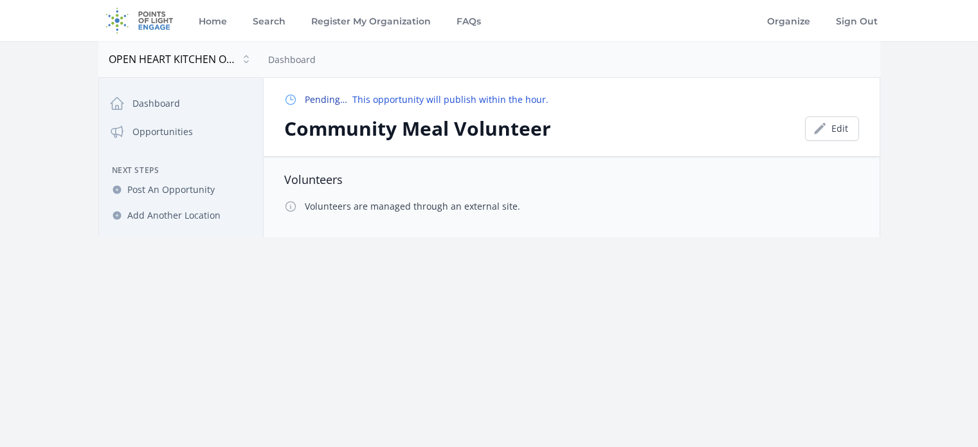
scroll to position [64, 0]
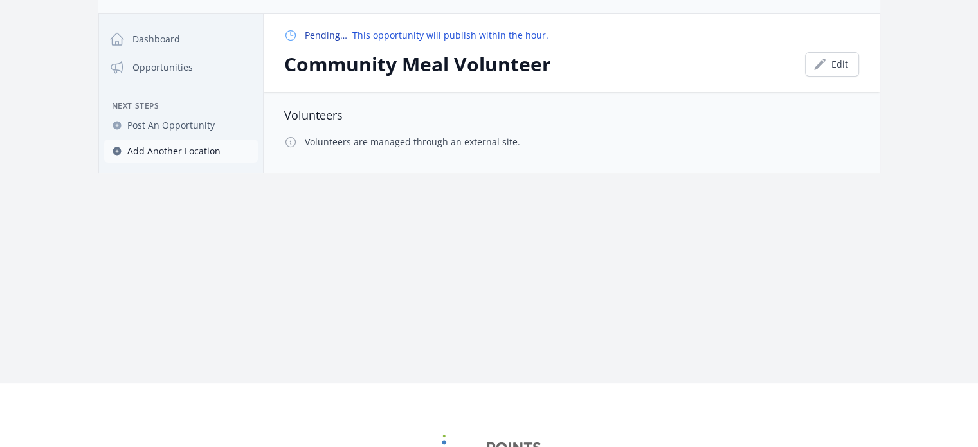
click at [183, 148] on span "Add Another Location" at bounding box center [173, 151] width 93 height 13
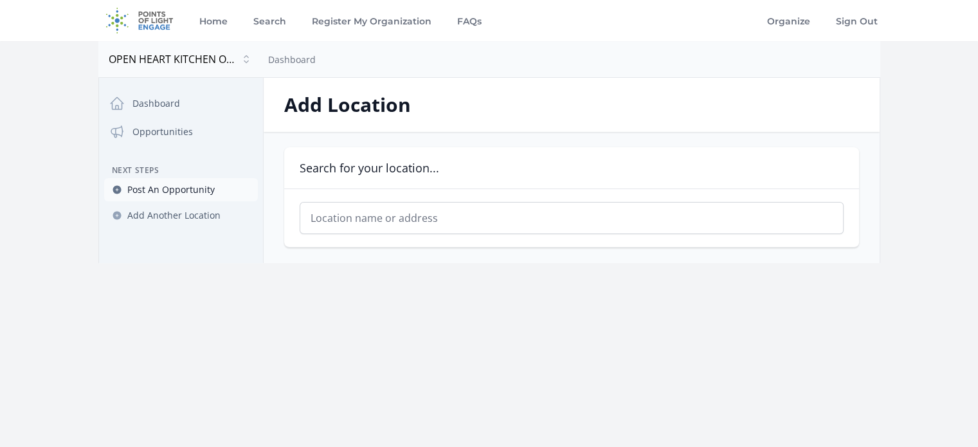
click at [156, 186] on span "Post An Opportunity" at bounding box center [170, 189] width 87 height 13
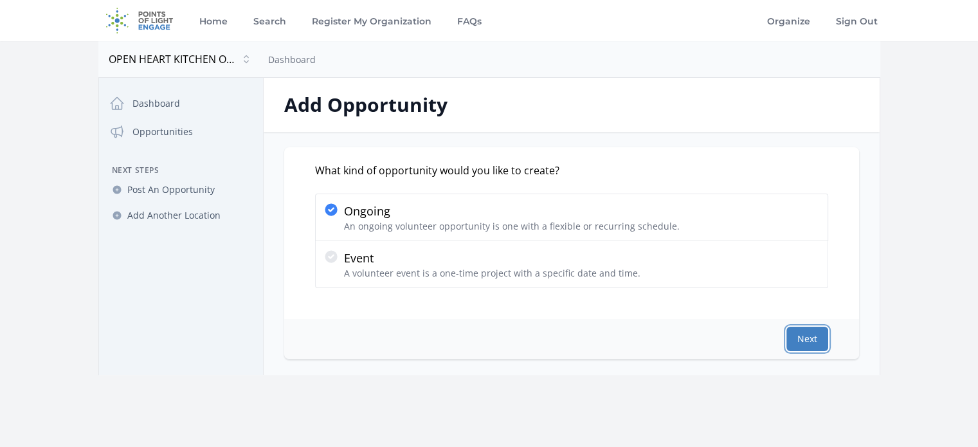
click at [806, 336] on button "Next" at bounding box center [807, 339] width 42 height 24
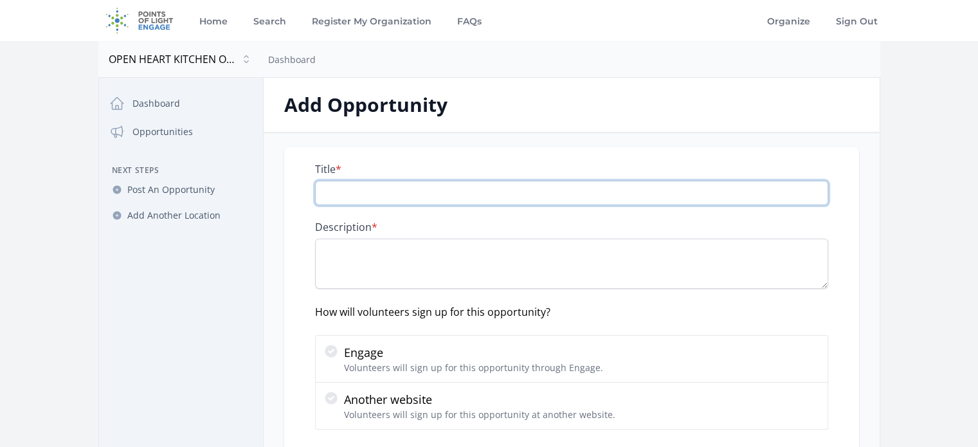
click at [354, 192] on input "Title *" at bounding box center [571, 193] width 513 height 24
type input "Open Heart Refuge Volunteers"
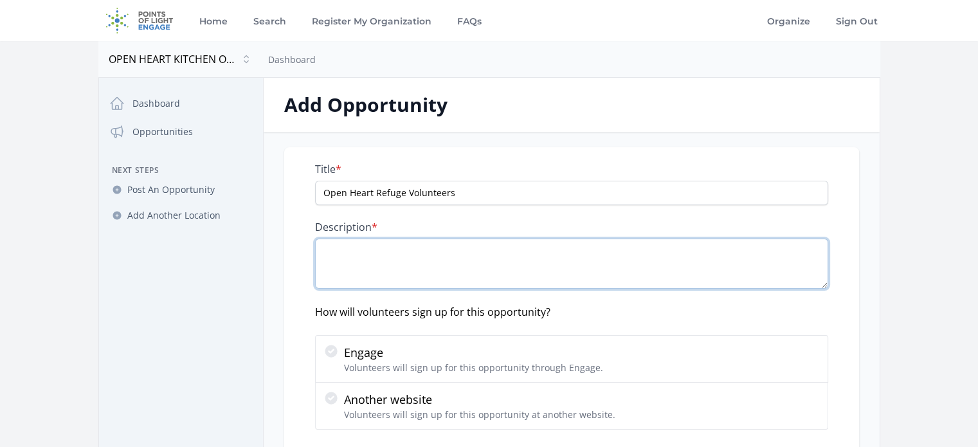
click at [338, 247] on textarea "Description *" at bounding box center [571, 263] width 513 height 50
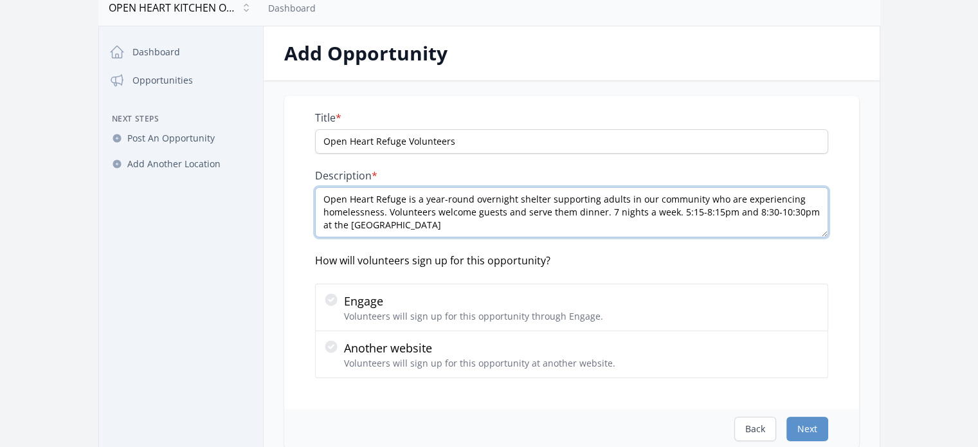
scroll to position [129, 0]
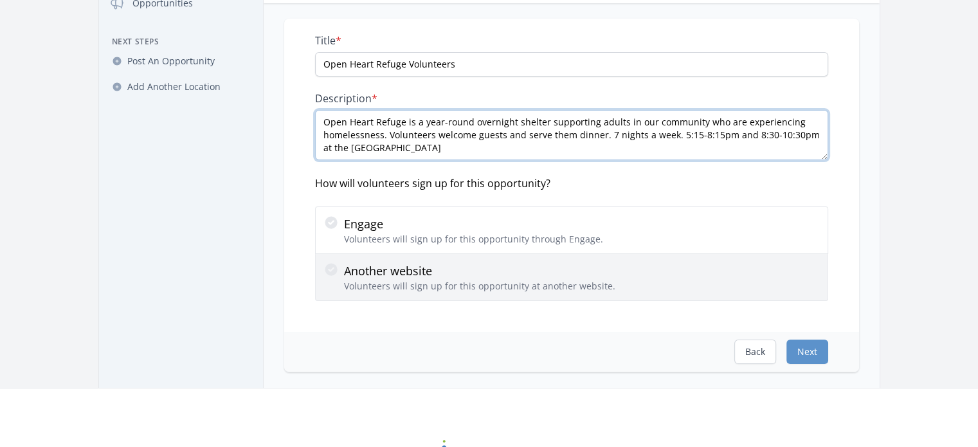
type textarea "Open Heart Refuge is a year-round overnight shelter supporting adults in our co…"
click at [329, 269] on icon at bounding box center [330, 269] width 15 height 15
click at [0, 0] on input "Another website Volunteers will sign up for this opportunity at another website." at bounding box center [0, 0] width 0 height 0
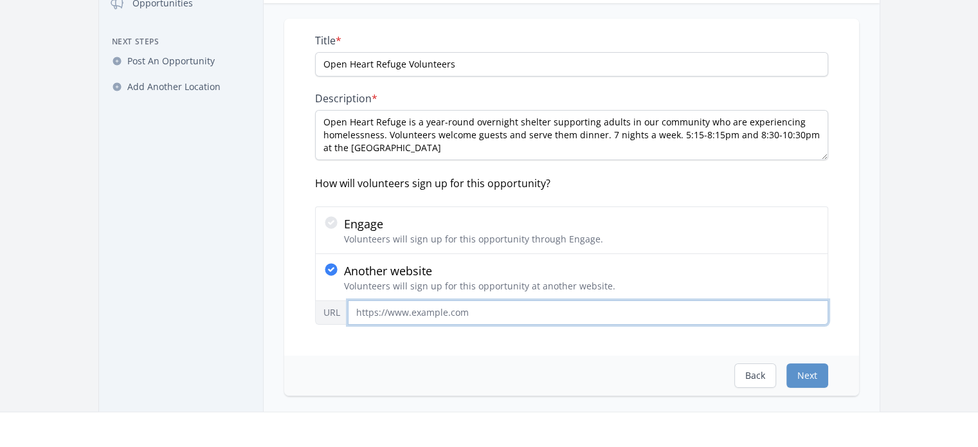
paste input "https://www.openheartkitchen.org/volunteer"
type input "https://www.openheartkitchen.org/volunteer"
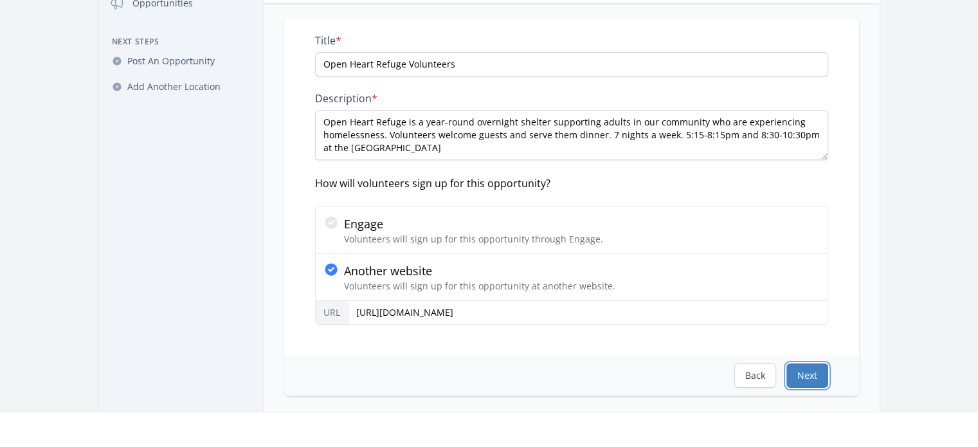
click at [817, 364] on button "Next" at bounding box center [807, 375] width 42 height 24
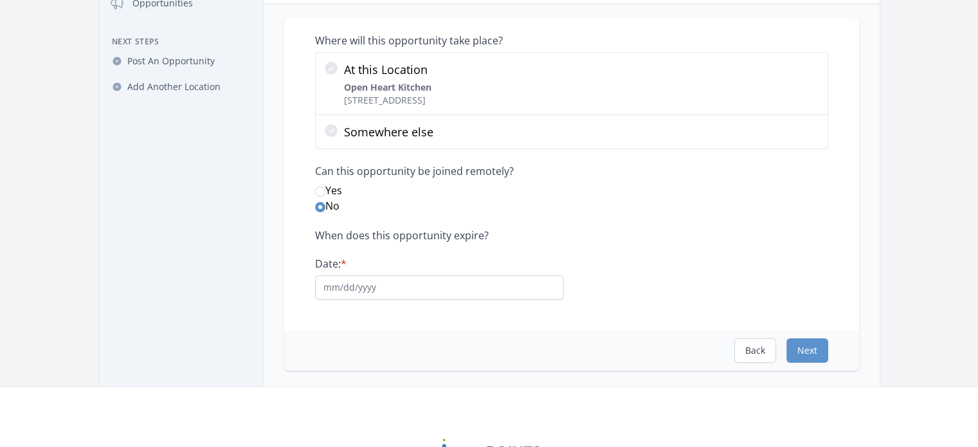
scroll to position [0, 0]
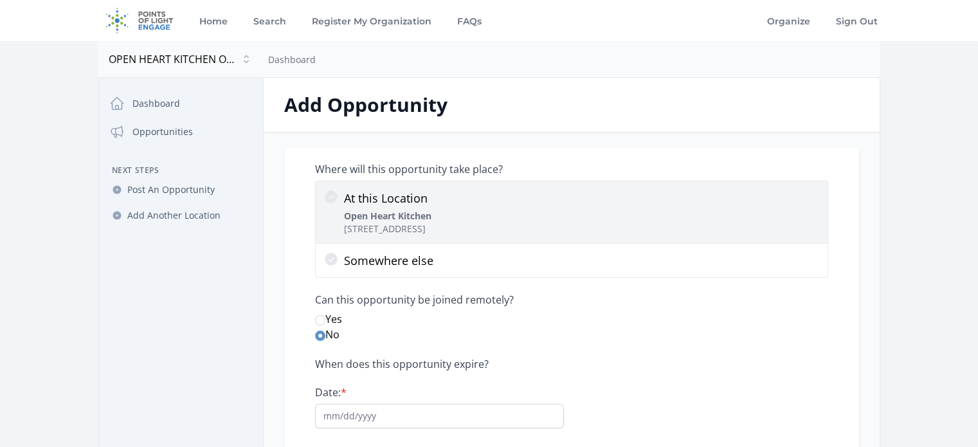
click at [329, 192] on icon at bounding box center [331, 196] width 13 height 13
click at [0, 0] on input "At this Location Open Heart Kitchen 450 N Livermore Ave, Livermore, CA 94550" at bounding box center [0, 0] width 0 height 0
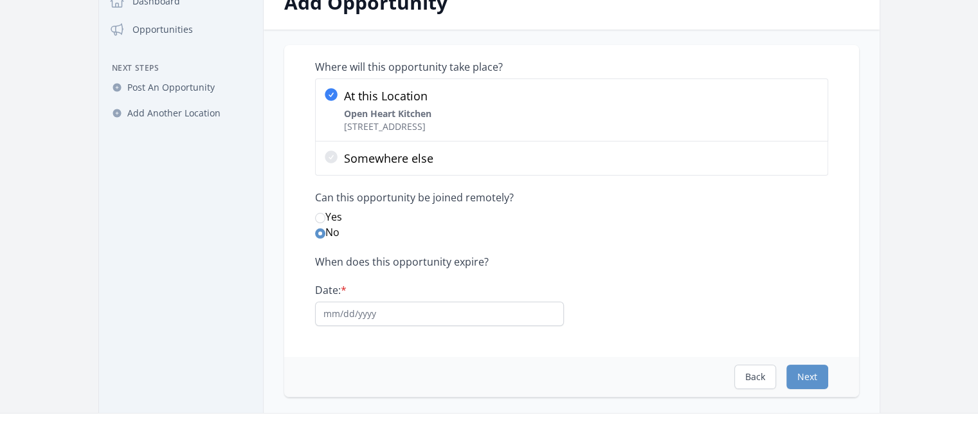
scroll to position [129, 0]
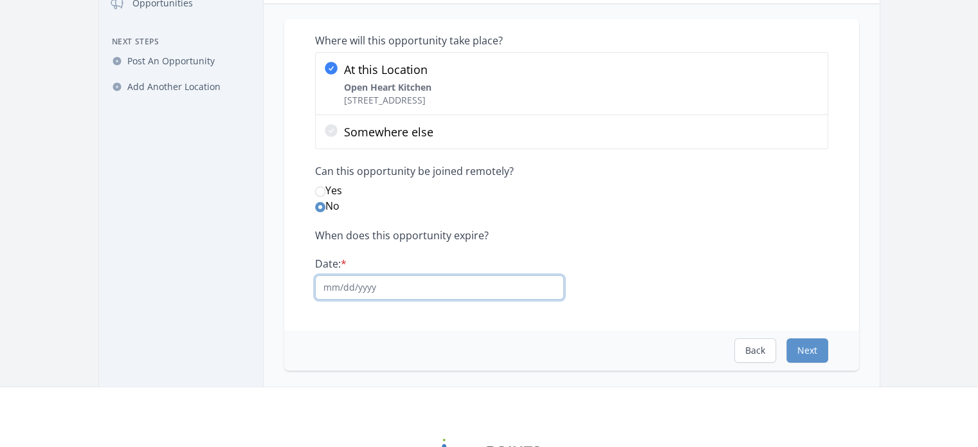
click at [328, 287] on input "Date: *" at bounding box center [439, 287] width 249 height 24
type input "12/31/2030"
click at [801, 348] on button "Next" at bounding box center [807, 350] width 42 height 24
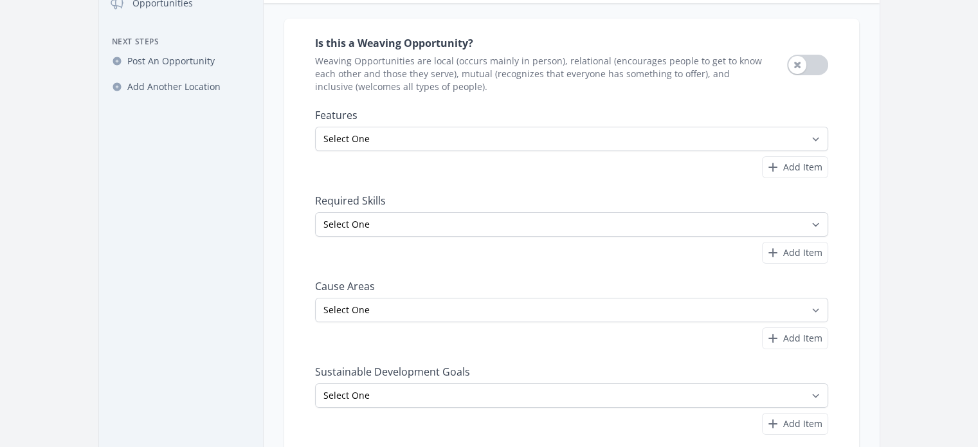
scroll to position [0, 0]
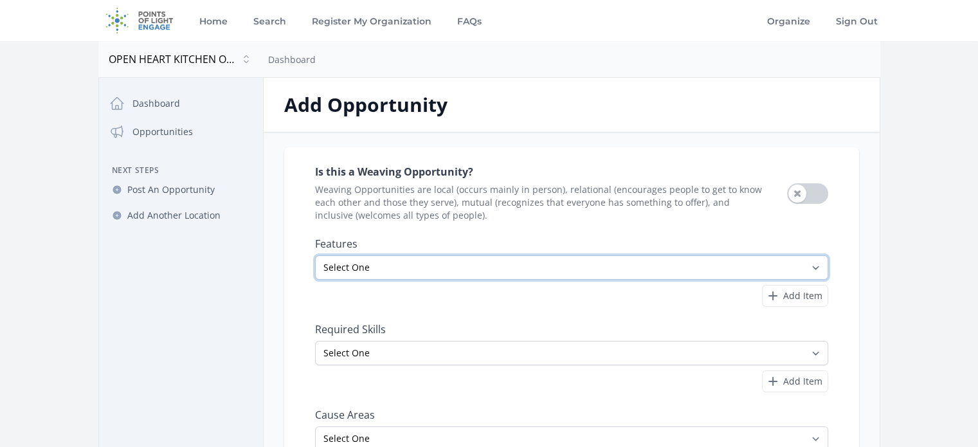
click at [357, 264] on select "Select One All Ages Court-Ordered Eligible Good for Families Good for Groups Go…" at bounding box center [571, 267] width 513 height 24
select select "Indoor Activity"
click at [315, 255] on select "Select One All Ages Court-Ordered Eligible Good for Families Good for Groups Go…" at bounding box center [571, 267] width 513 height 24
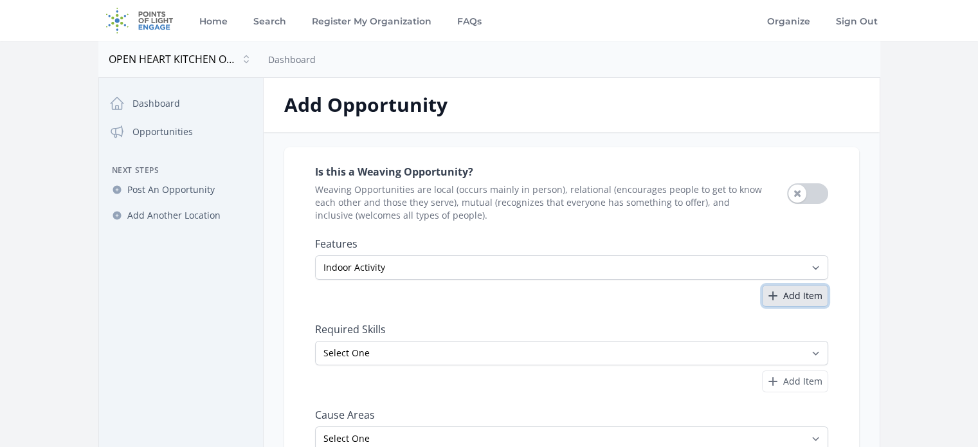
click at [820, 294] on span "Add Item" at bounding box center [802, 295] width 39 height 13
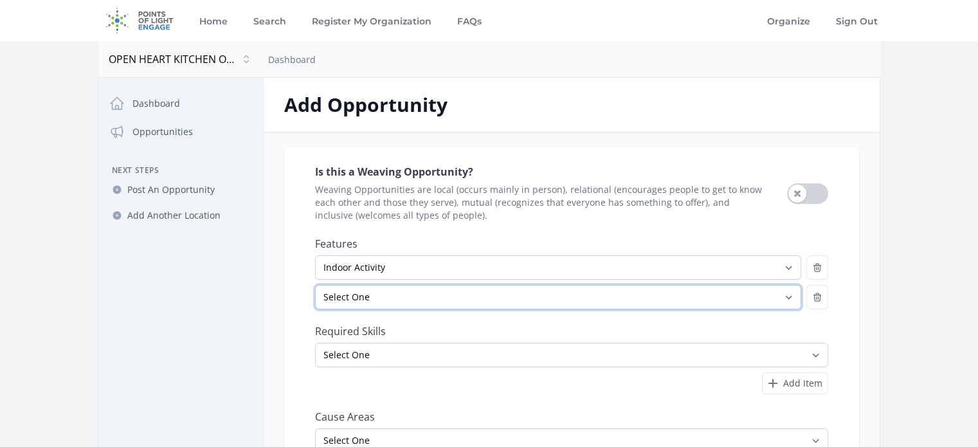
click at [404, 292] on select "Select One All Ages Court-Ordered Eligible Good for Families Good for Groups Go…" at bounding box center [558, 297] width 486 height 24
select select "Minimum Age 18"
click at [315, 285] on select "Select One All Ages Court-Ordered Eligible Good for Families Good for Groups Go…" at bounding box center [558, 297] width 486 height 24
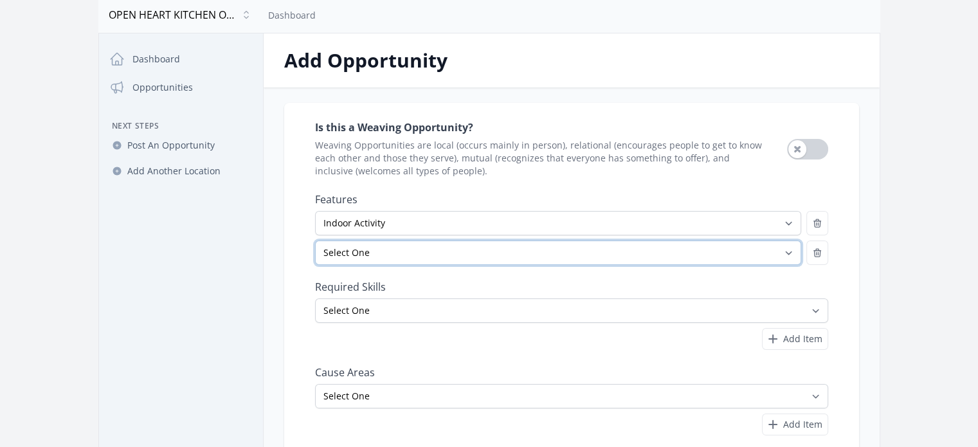
scroll to position [129, 0]
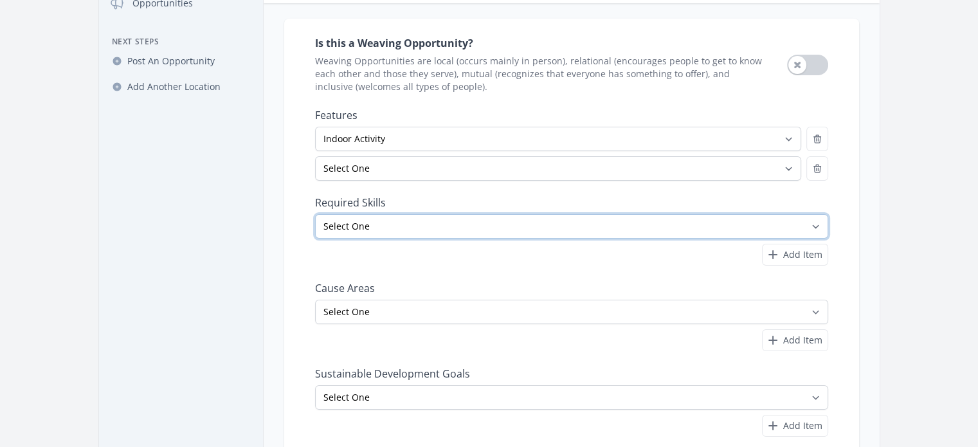
click at [401, 214] on select "Select One Accounting Advocacy Administrative Arts Board Service Business Skill…" at bounding box center [571, 226] width 513 height 24
select select "Food Service"
click at [315, 214] on select "Select One Accounting Advocacy Administrative Arts Board Service Business Skill…" at bounding box center [571, 226] width 513 height 24
click at [681, 222] on select "Select One Accounting Advocacy Administrative Arts Board Service Business Skill…" at bounding box center [571, 226] width 513 height 24
click at [185, 248] on nav "Dashboard Opportunities Next Steps Post An Opportunity Add Another Location" at bounding box center [181, 238] width 164 height 552
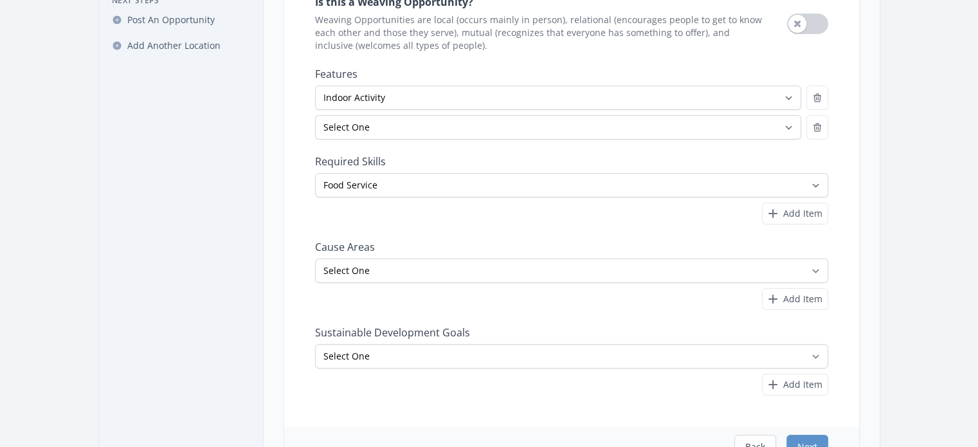
scroll to position [193, 0]
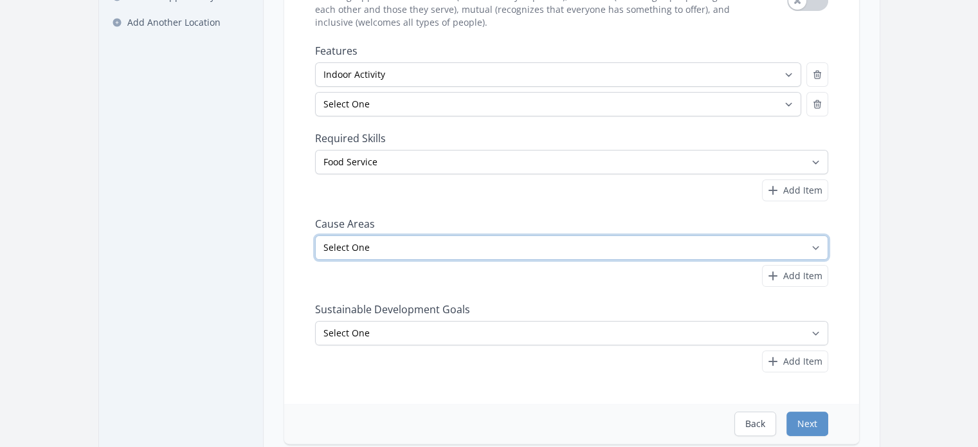
click at [556, 239] on select "Select One Adult Education Animals Arts & Culture Children & Youth Civil Rights…" at bounding box center [571, 247] width 513 height 24
select select "Community Strengthening"
click at [315, 235] on select "Select One Adult Education Animals Arts & Culture Children & Youth Civil Rights…" at bounding box center [571, 247] width 513 height 24
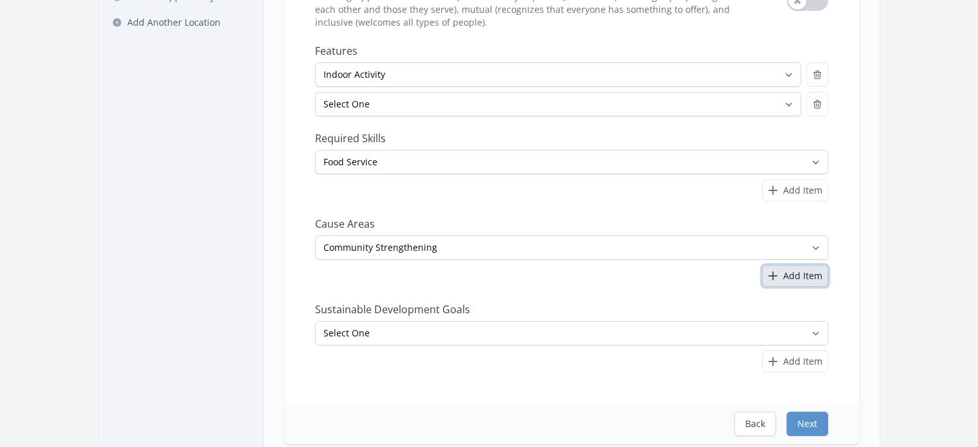
click at [800, 276] on span "Add Item" at bounding box center [802, 275] width 39 height 13
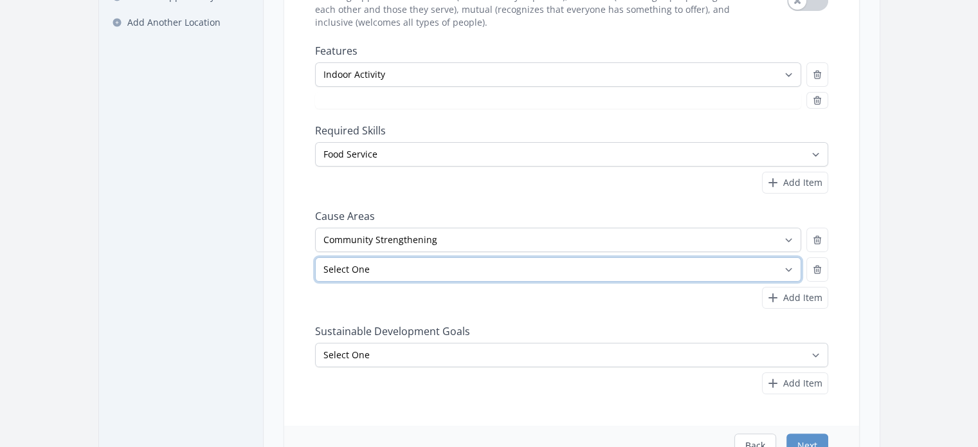
click at [374, 267] on select "Select One Adult Education Animals Arts & Culture Children & Youth Civil Rights…" at bounding box center [558, 269] width 486 height 24
click at [315, 257] on select "Select One Adult Education Animals Arts & Culture Children & Youth Civil Rights…" at bounding box center [558, 269] width 486 height 24
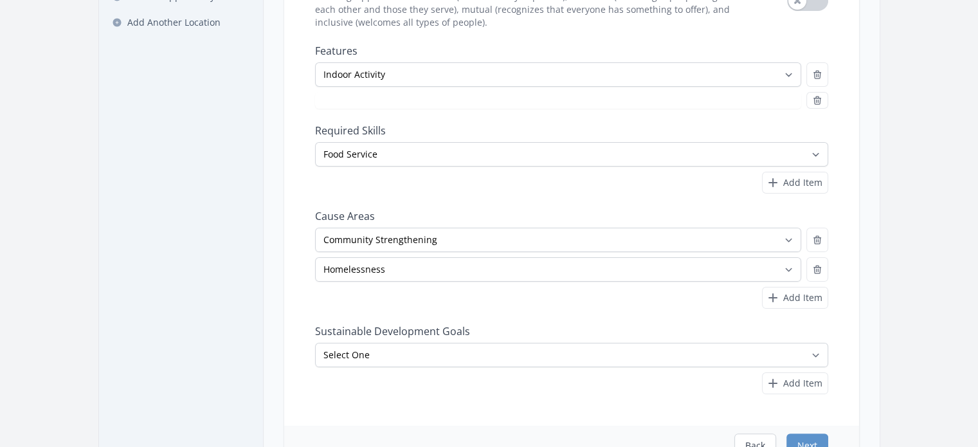
select select "Minimum Age 18"
select select "Homelessness"
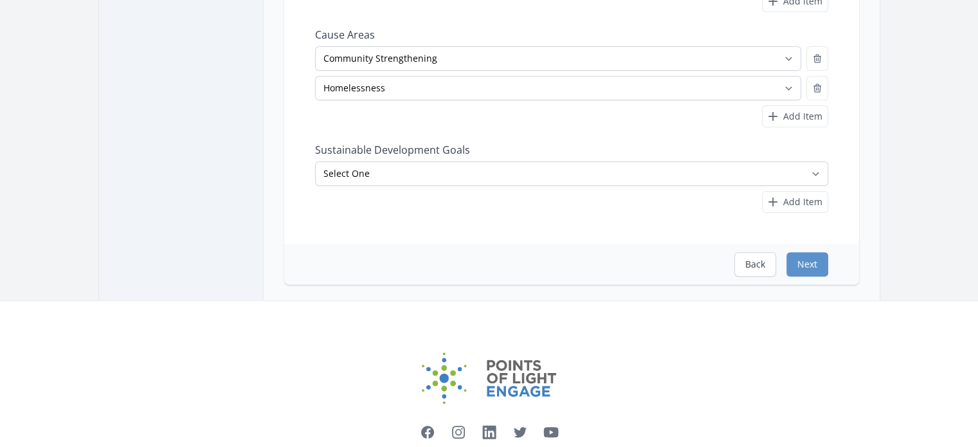
scroll to position [386, 0]
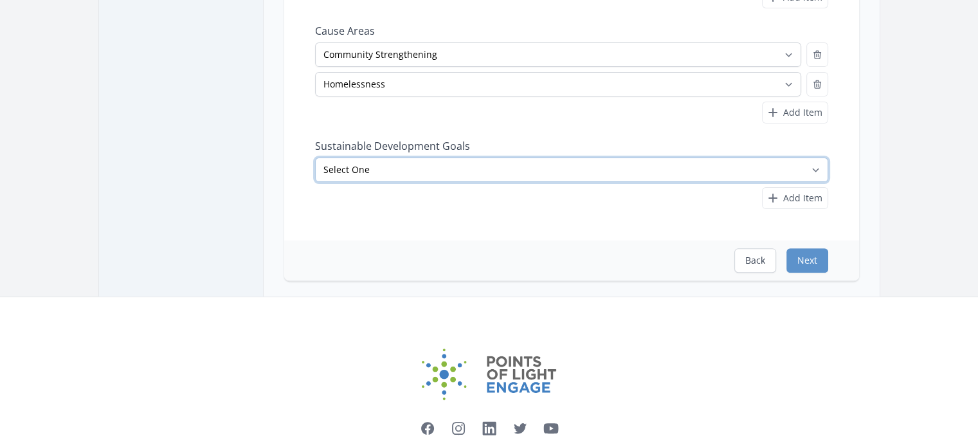
click at [453, 160] on select "Select One No Poverty Zero Hunger Good Health and Well-Being Quality Education …" at bounding box center [571, 169] width 513 height 24
select select "No Poverty"
click at [315, 157] on select "Select One No Poverty Zero Hunger Good Health and Well-Being Quality Education …" at bounding box center [571, 169] width 513 height 24
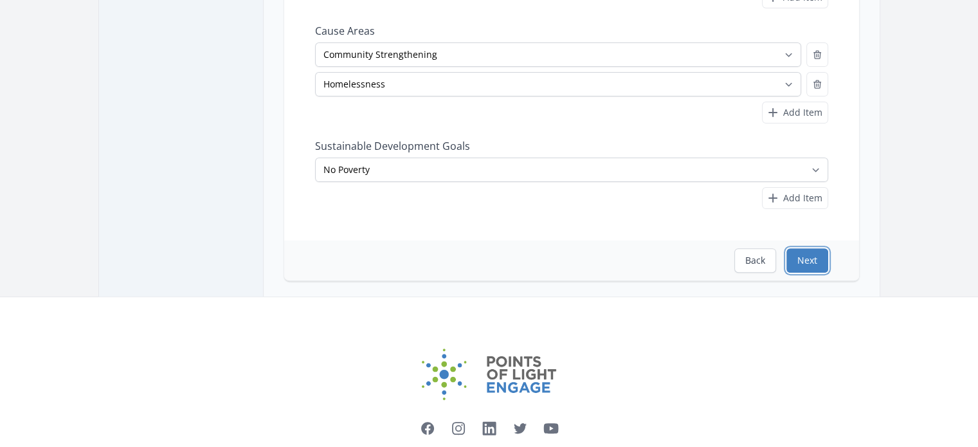
click at [812, 253] on button "Next" at bounding box center [807, 260] width 42 height 24
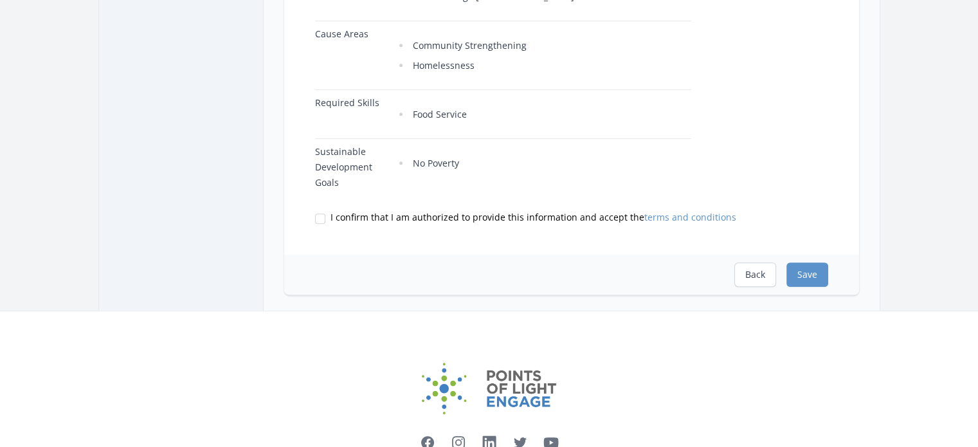
scroll to position [579, 0]
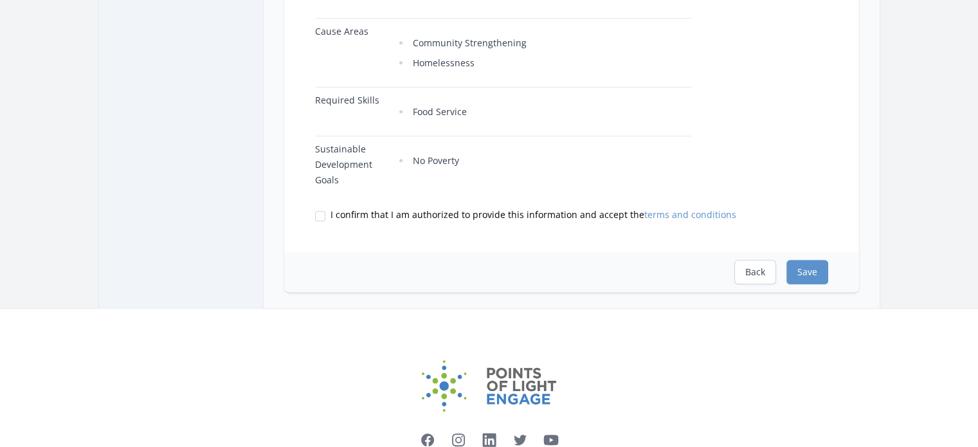
click at [318, 208] on label "I confirm that I am authorized to provide this information and accept the terms…" at bounding box center [571, 214] width 513 height 13
click at [318, 211] on input "I confirm that I am authorized to provide this information and accept the terms…" at bounding box center [320, 216] width 10 height 10
checkbox input "true"
click at [811, 264] on button "Save" at bounding box center [807, 272] width 42 height 24
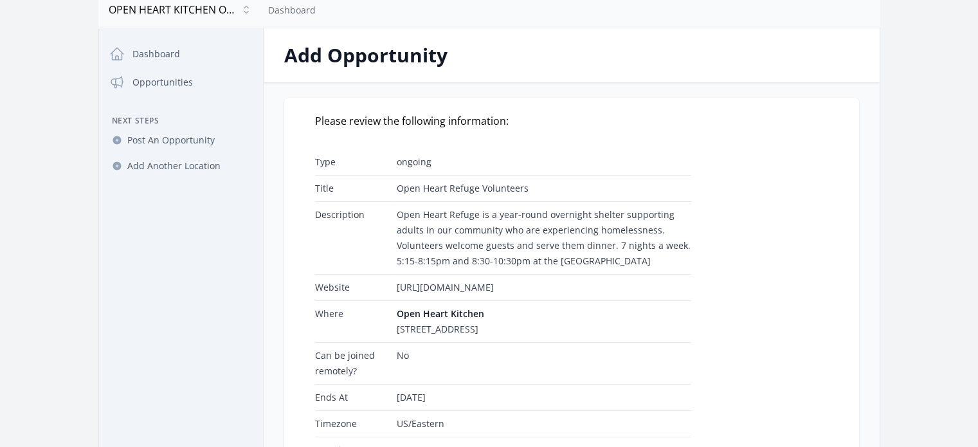
scroll to position [159, 0]
